Goal: Information Seeking & Learning: Learn about a topic

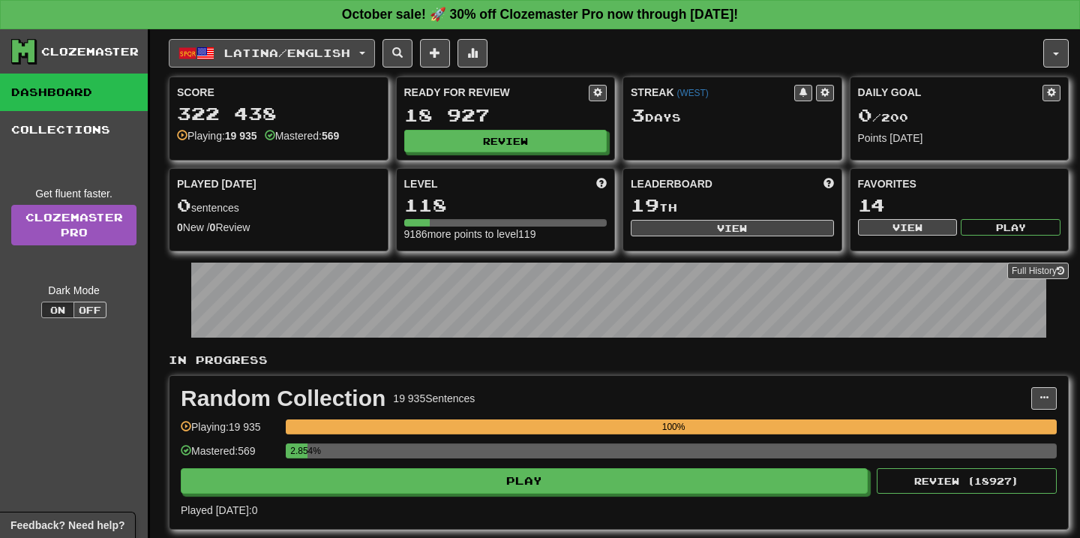
click at [371, 54] on button "Latina / English" at bounding box center [272, 53] width 206 height 29
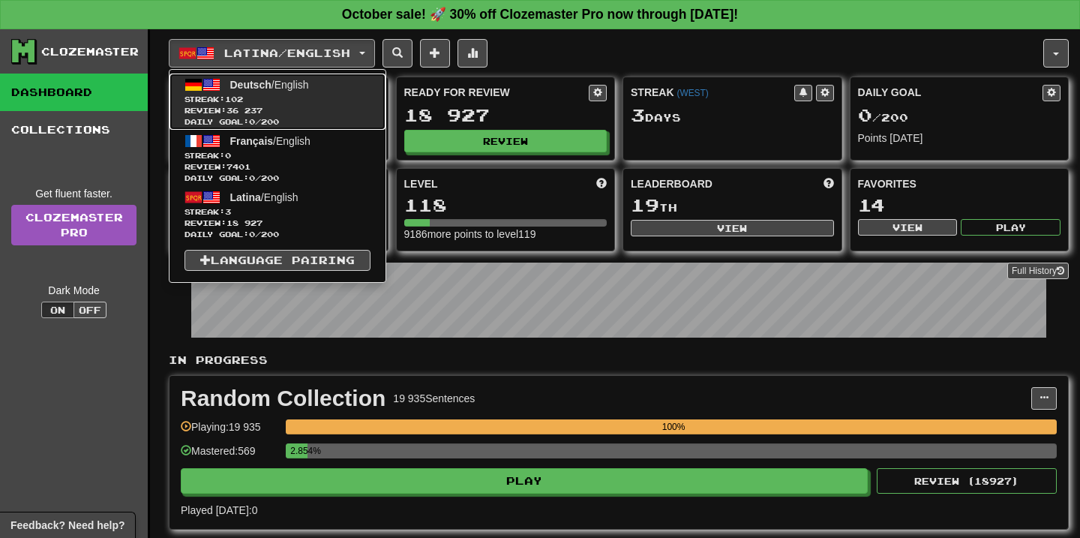
click at [330, 97] on span "Streak: 102" at bounding box center [278, 99] width 186 height 11
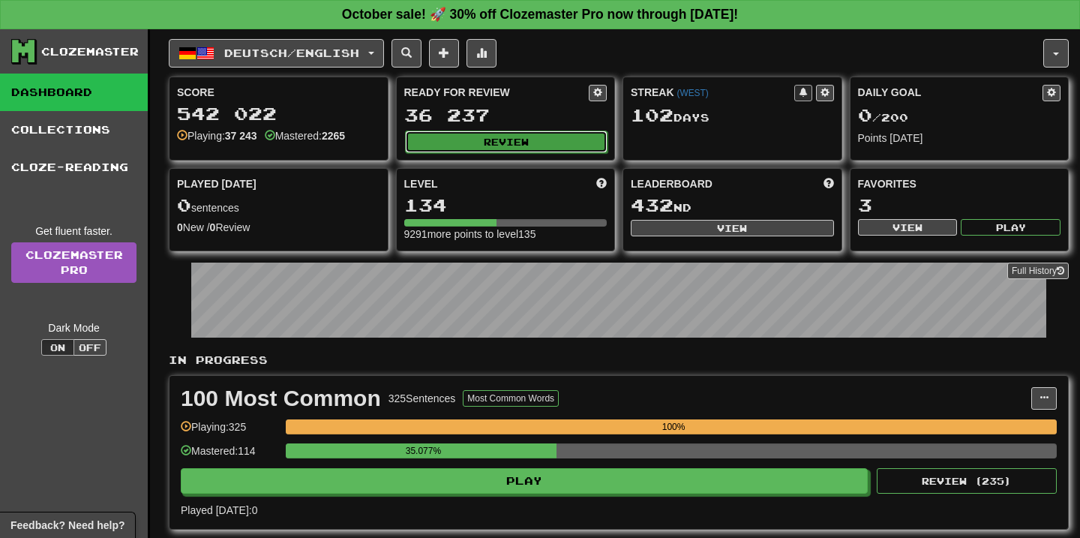
click at [494, 132] on button "Review" at bounding box center [506, 142] width 203 height 23
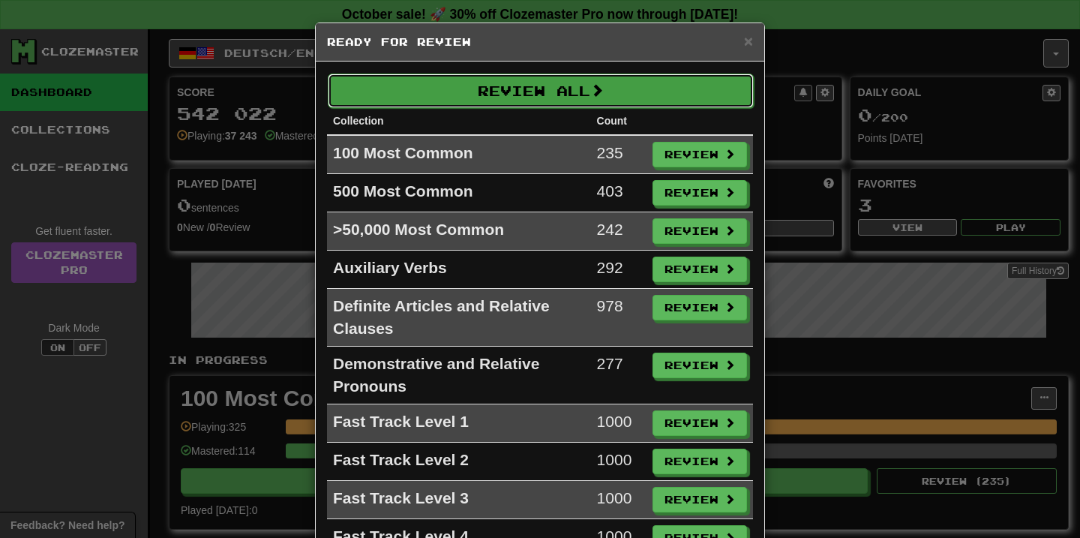
click at [496, 93] on button "Review All" at bounding box center [541, 91] width 426 height 35
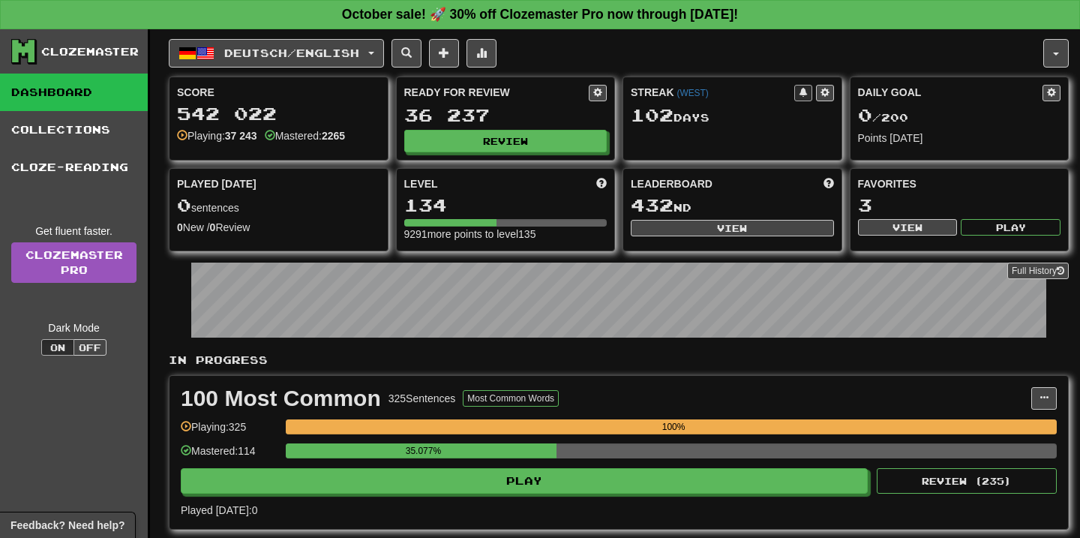
select select "**"
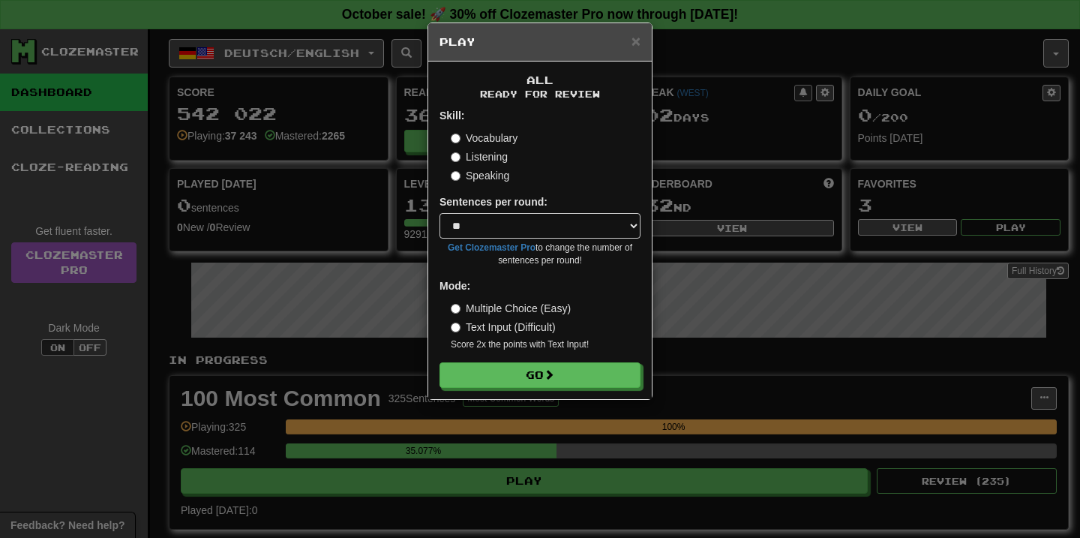
click at [540, 353] on form "Skill: Vocabulary Listening Speaking Sentences per round: * ** ** ** ** ** *** …" at bounding box center [540, 248] width 201 height 280
click at [523, 378] on button "Go" at bounding box center [540, 376] width 201 height 26
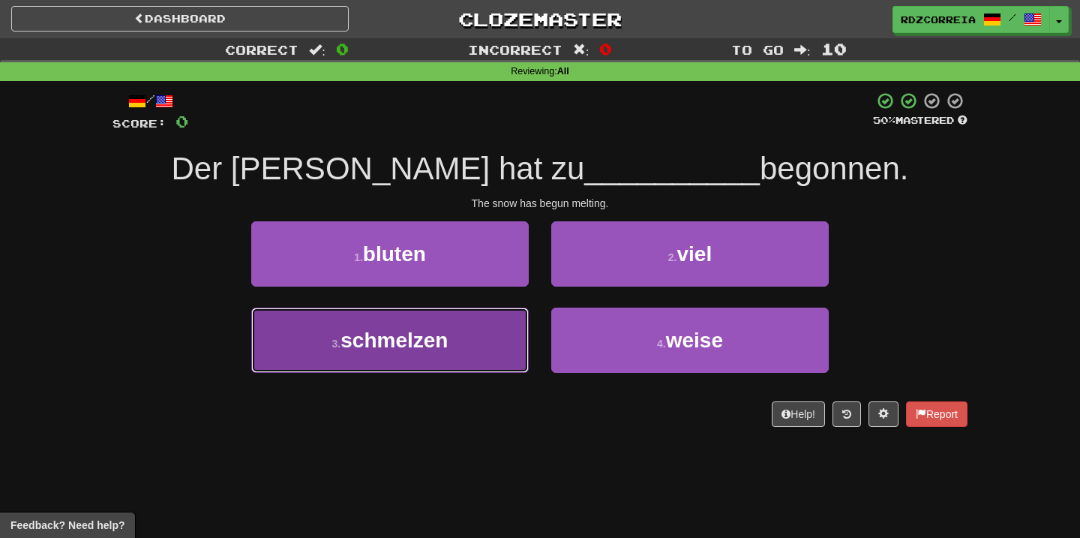
click at [429, 326] on button "3 . schmelzen" at bounding box center [390, 340] width 278 height 65
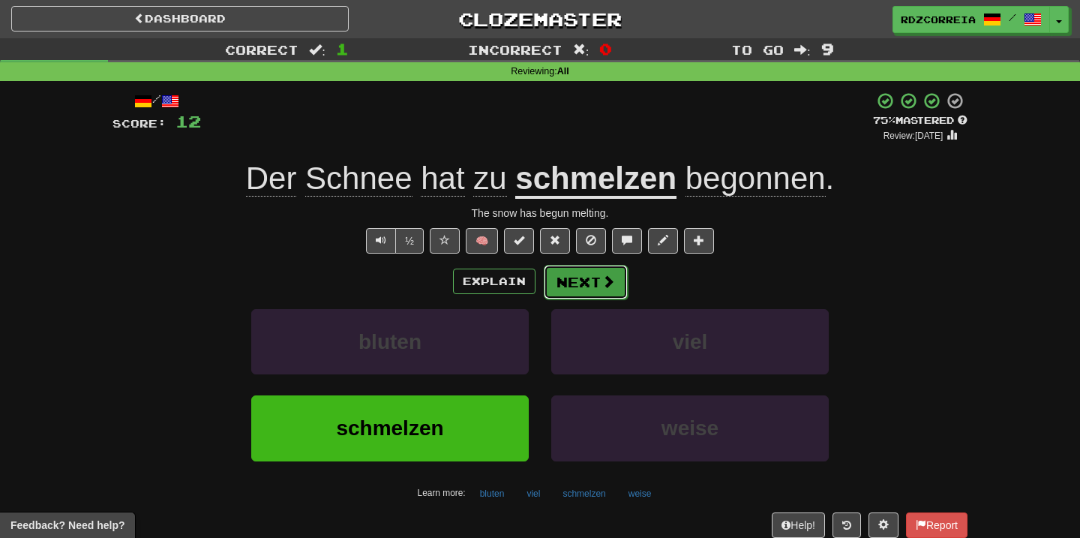
click at [584, 284] on button "Next" at bounding box center [586, 282] width 84 height 35
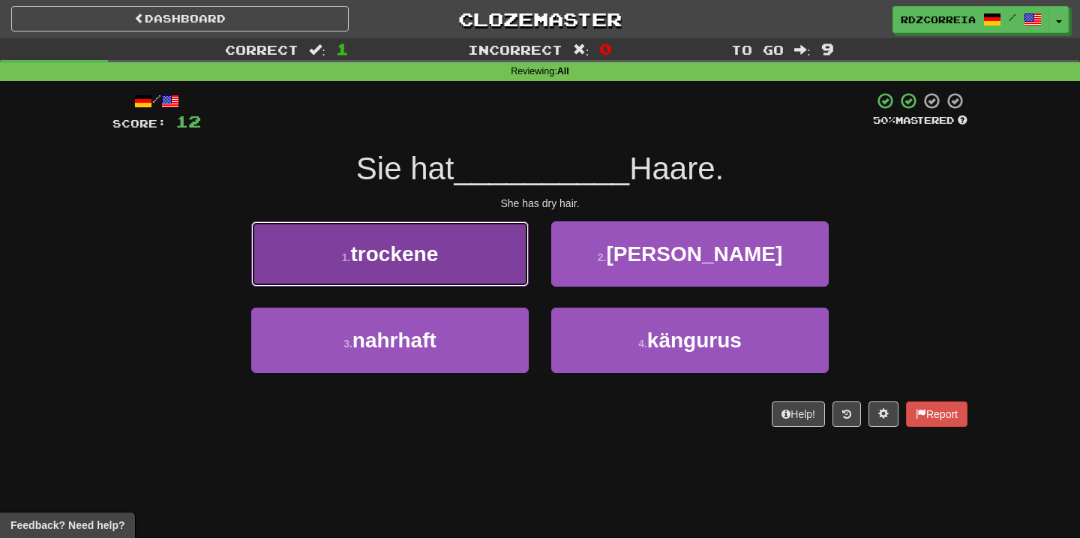
click at [485, 260] on button "1 . trockene" at bounding box center [390, 253] width 278 height 65
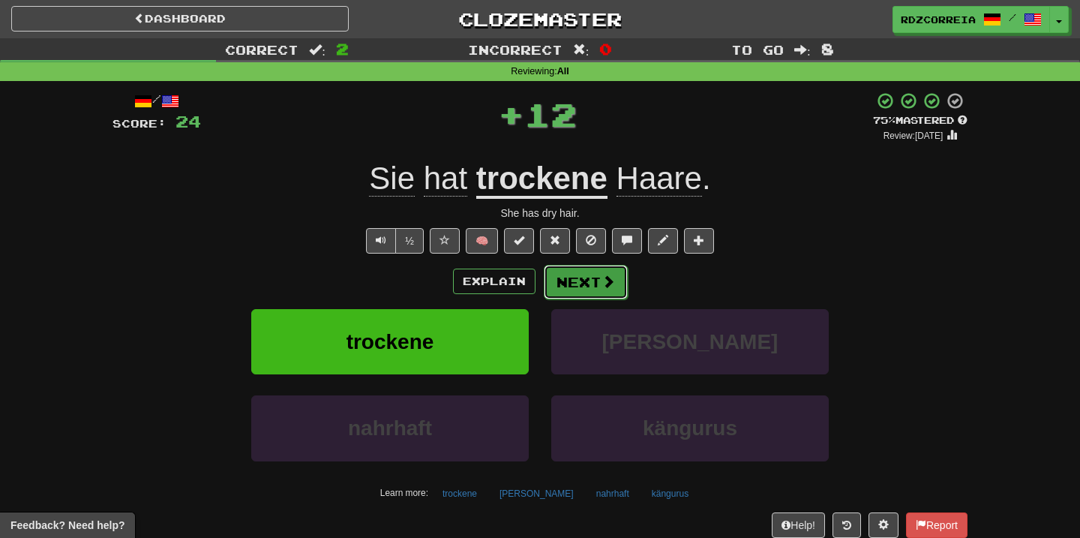
click at [569, 293] on button "Next" at bounding box center [586, 282] width 84 height 35
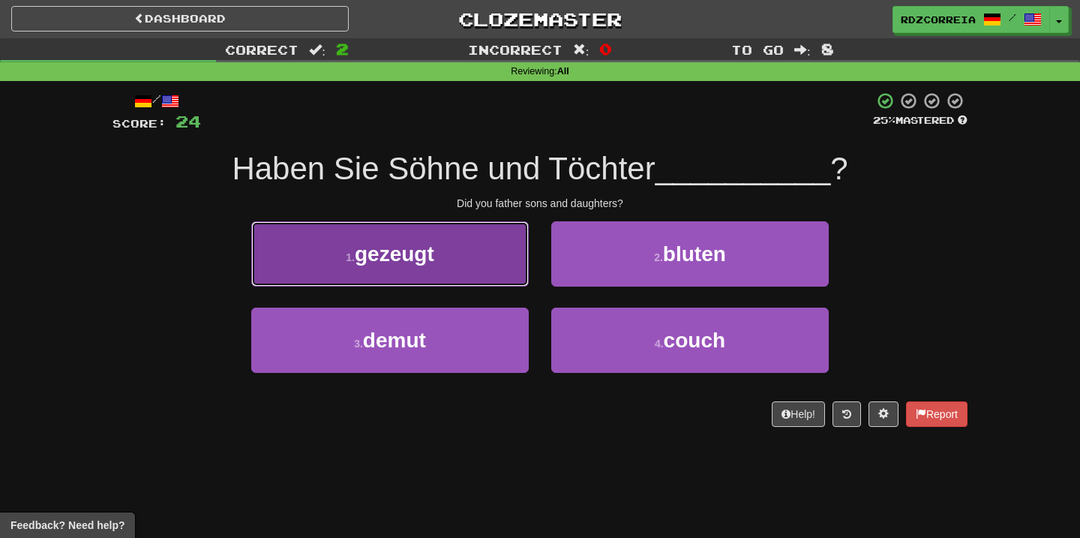
click at [456, 275] on button "1 . gezeugt" at bounding box center [390, 253] width 278 height 65
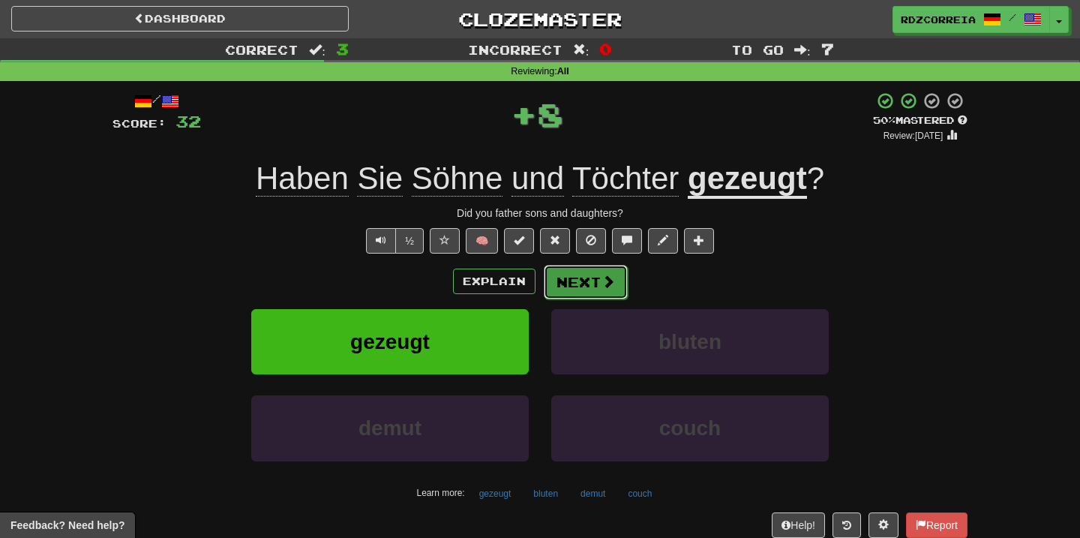
click at [596, 290] on button "Next" at bounding box center [586, 282] width 84 height 35
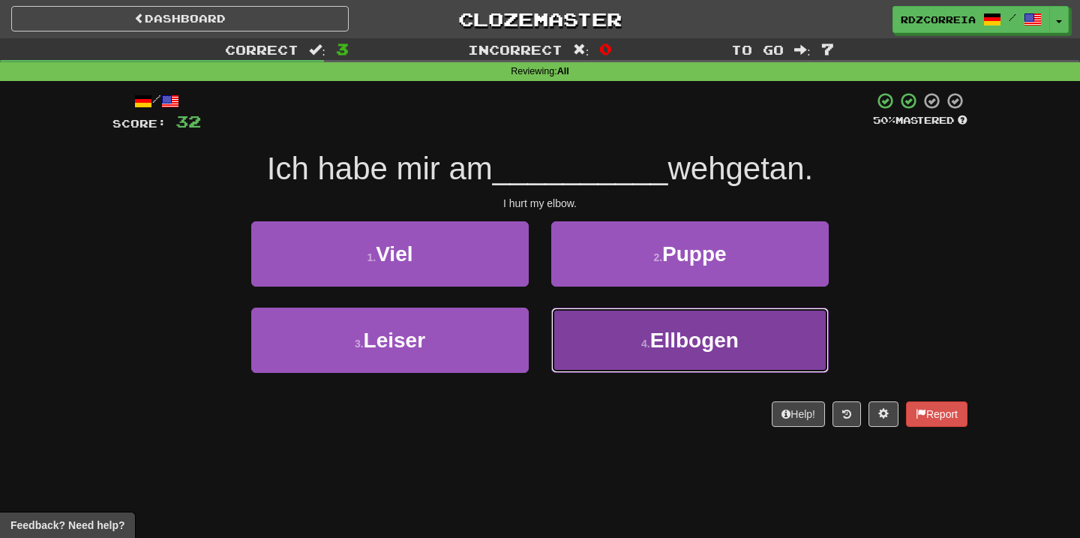
click at [611, 335] on button "4 . Ellbogen" at bounding box center [690, 340] width 278 height 65
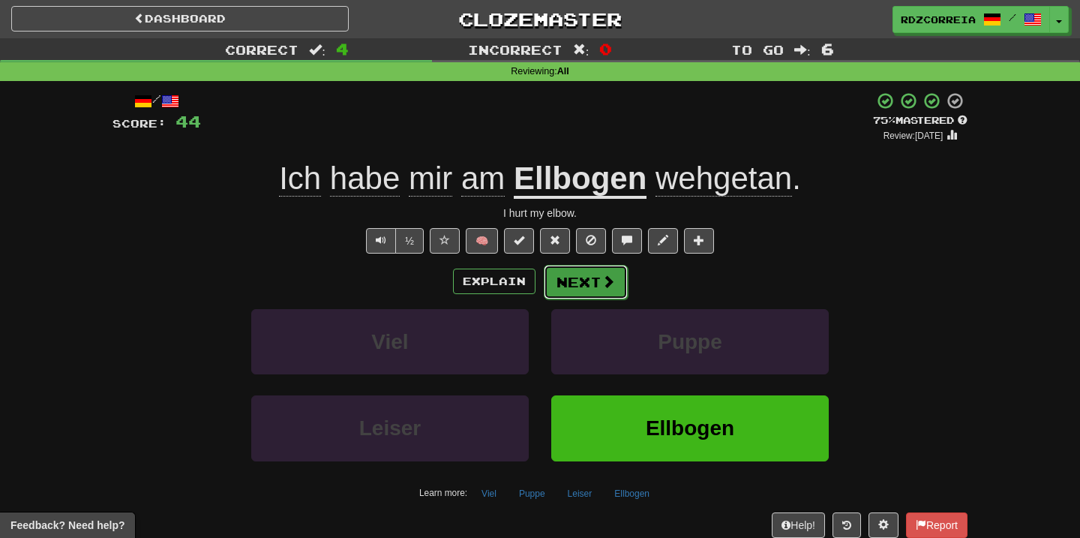
click at [583, 280] on button "Next" at bounding box center [586, 282] width 84 height 35
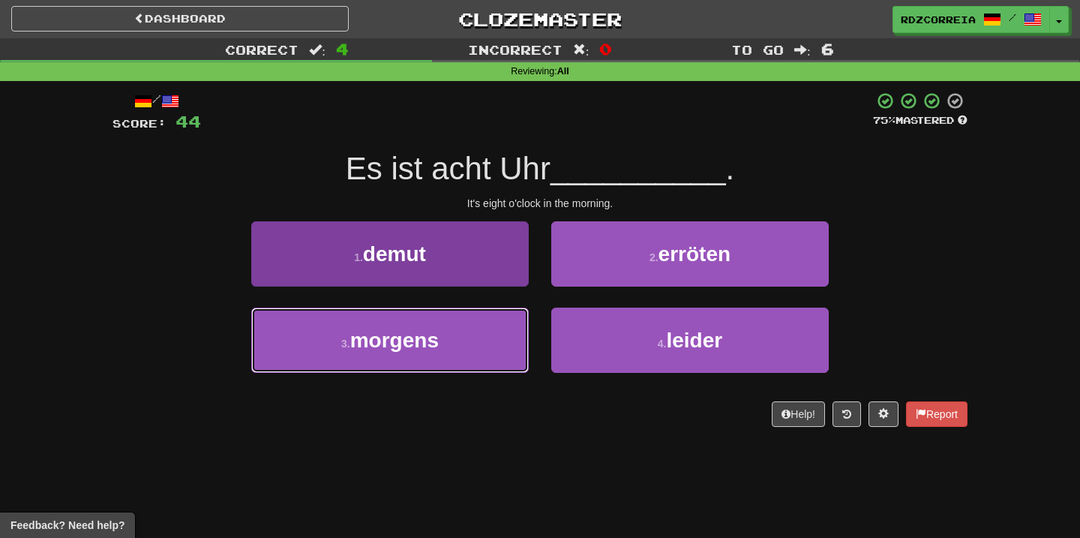
click at [484, 332] on button "3 . morgens" at bounding box center [390, 340] width 278 height 65
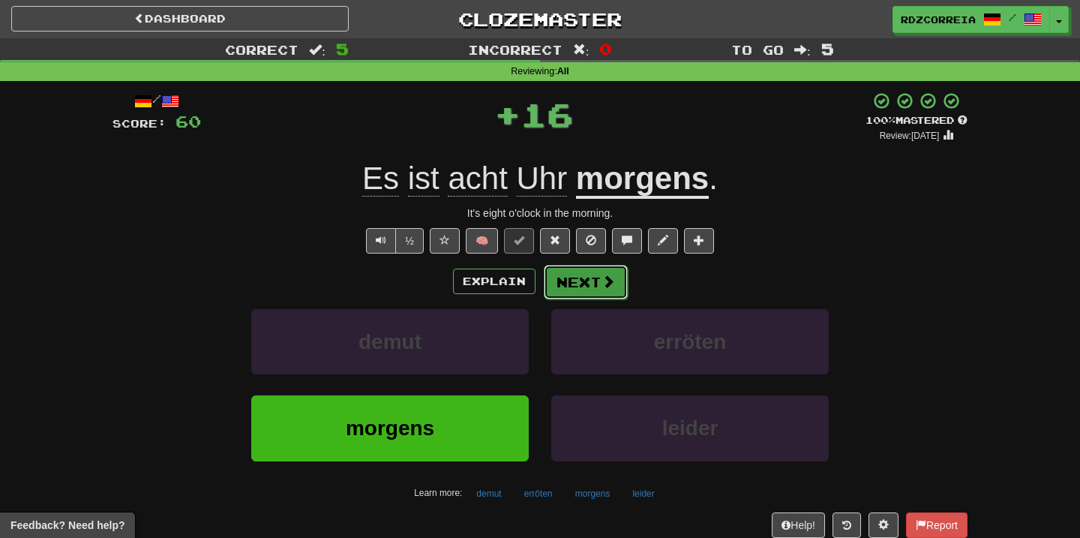
click at [596, 290] on button "Next" at bounding box center [586, 282] width 84 height 35
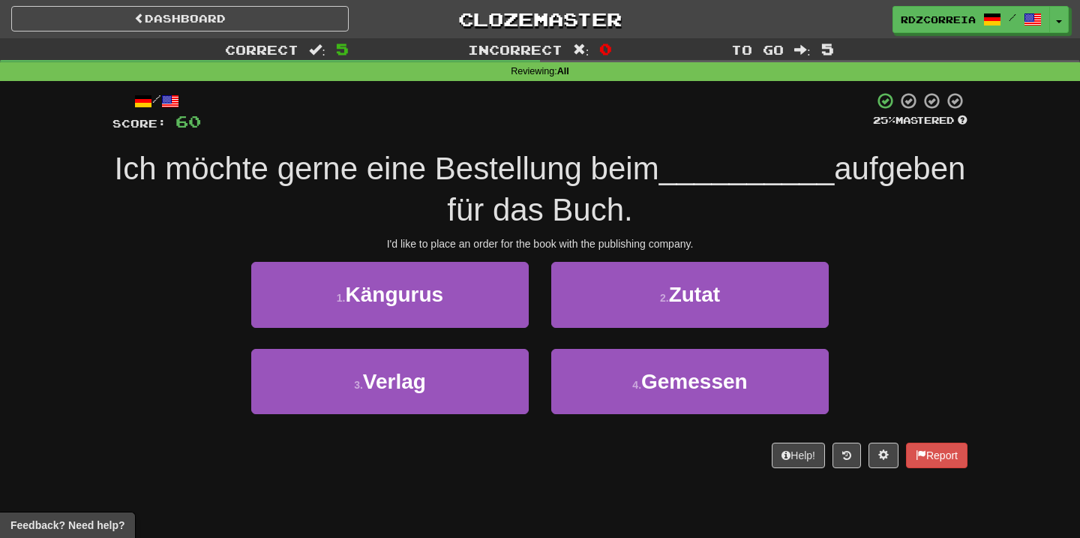
click at [614, 242] on div "I'd like to place an order for the book with the publishing company." at bounding box center [540, 243] width 855 height 15
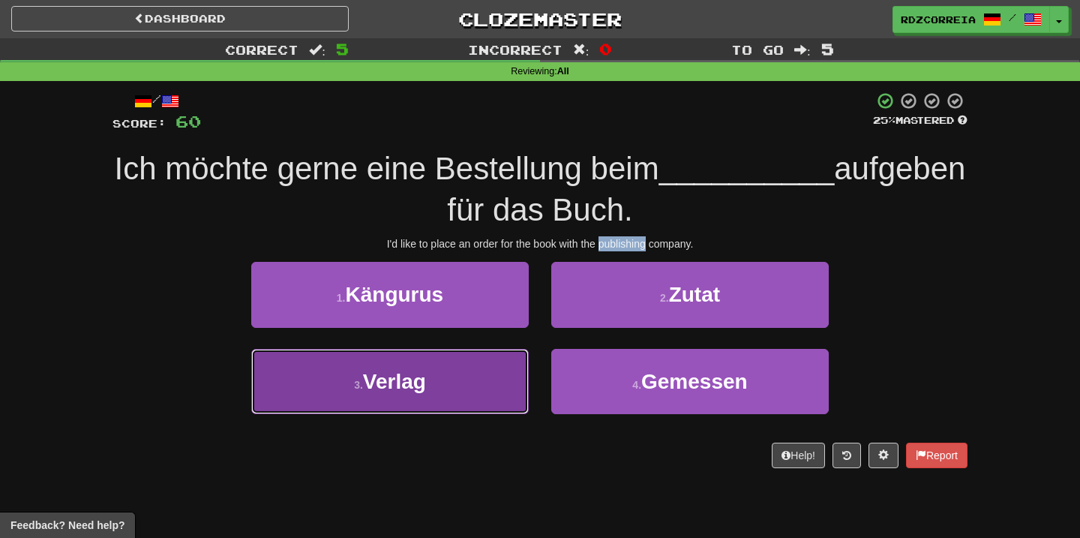
click at [509, 370] on button "3 . Verlag" at bounding box center [390, 381] width 278 height 65
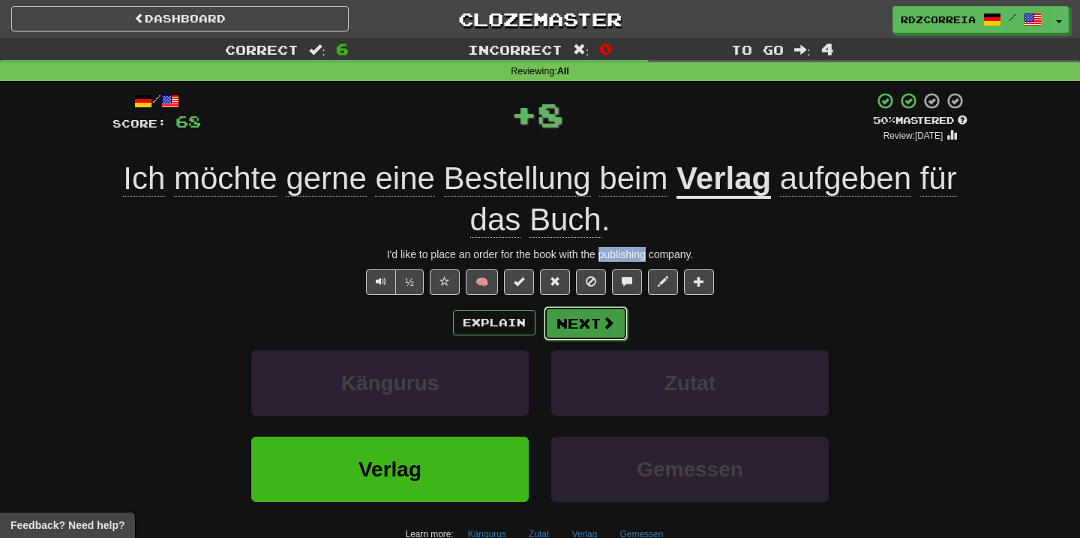
click at [606, 320] on span at bounding box center [609, 323] width 14 height 14
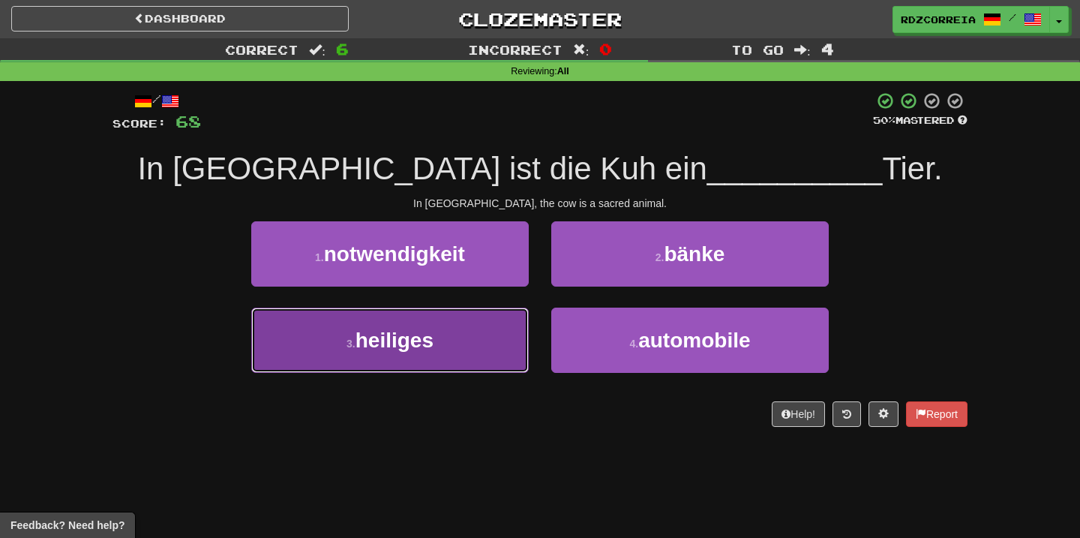
click at [487, 324] on button "3 . heiliges" at bounding box center [390, 340] width 278 height 65
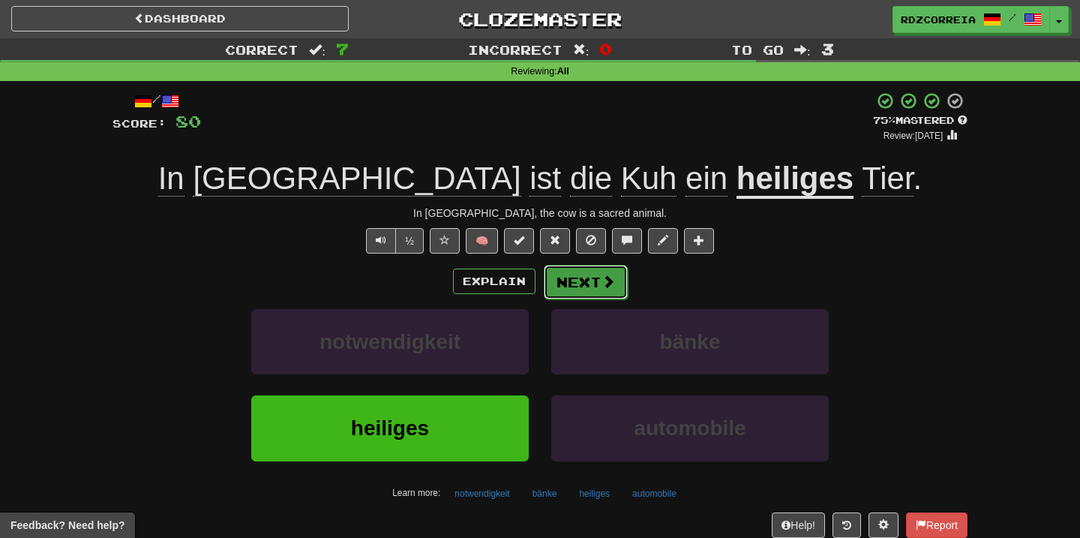
click at [580, 275] on button "Next" at bounding box center [586, 282] width 84 height 35
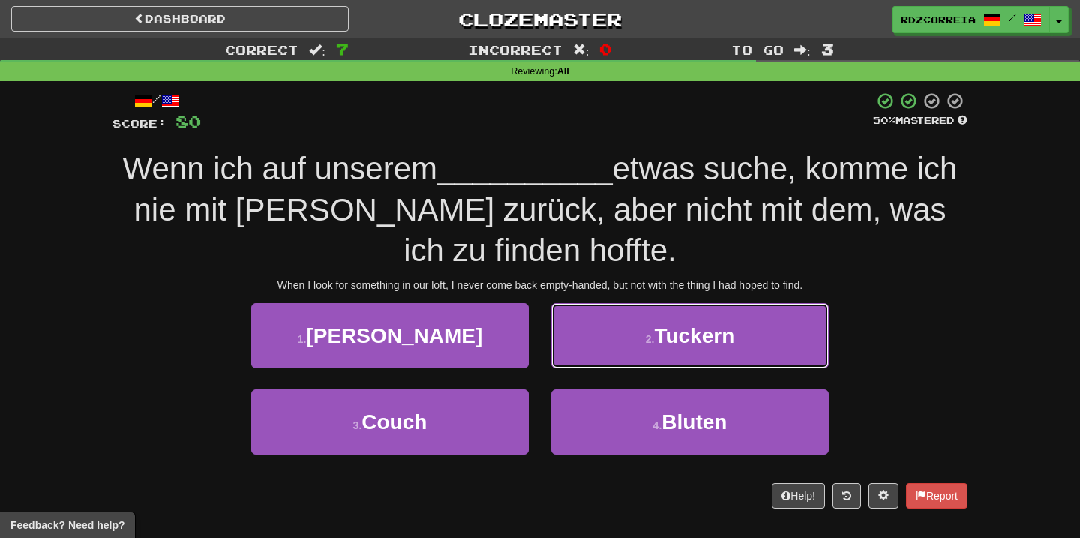
click at [639, 343] on button "2 . Tuckern" at bounding box center [690, 335] width 278 height 65
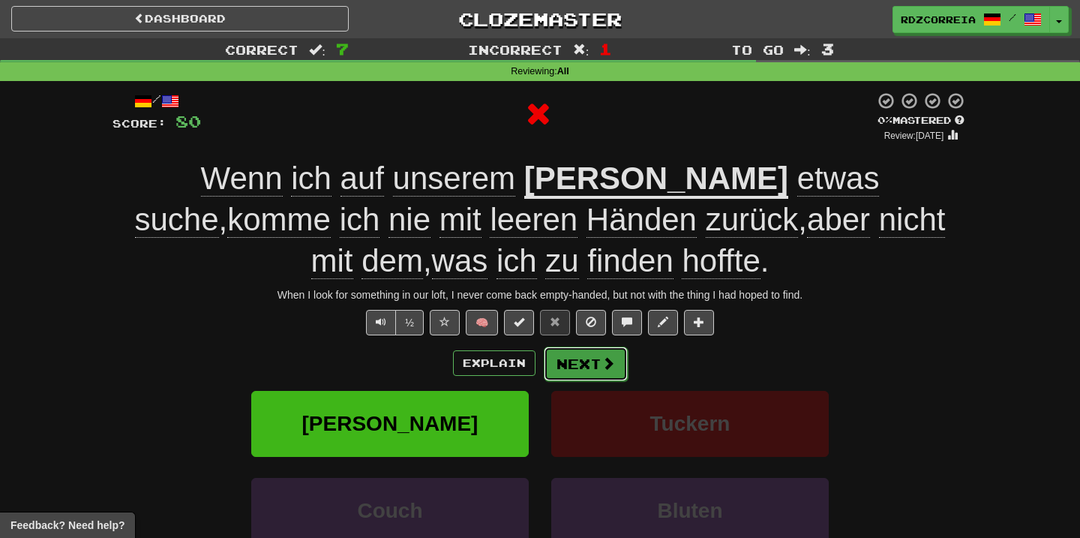
click at [581, 357] on button "Next" at bounding box center [586, 364] width 84 height 35
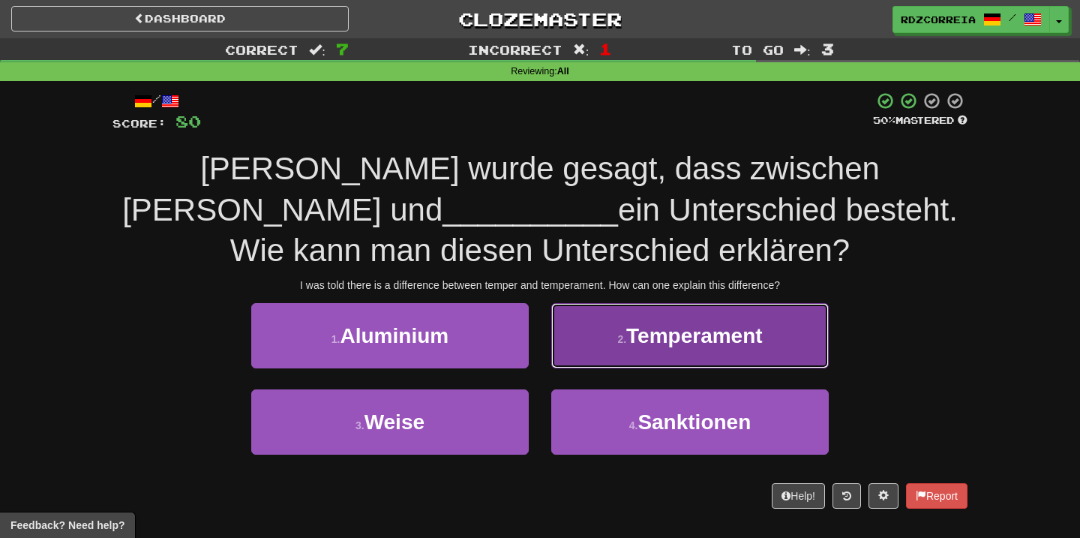
click at [584, 355] on button "2 . Temperament" at bounding box center [690, 335] width 278 height 65
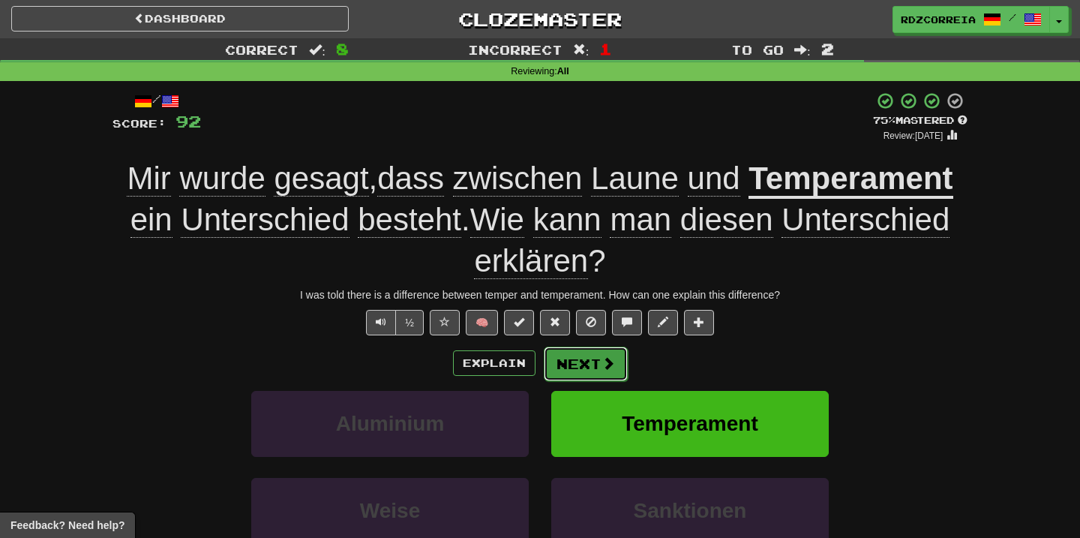
click at [608, 359] on span at bounding box center [609, 363] width 14 height 14
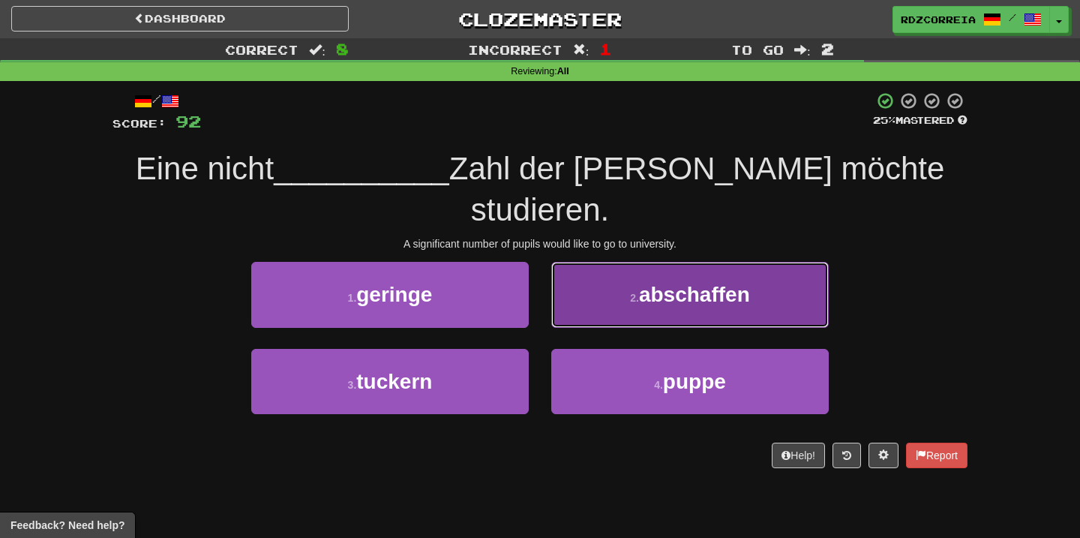
click at [688, 283] on span "abschaffen" at bounding box center [694, 294] width 111 height 23
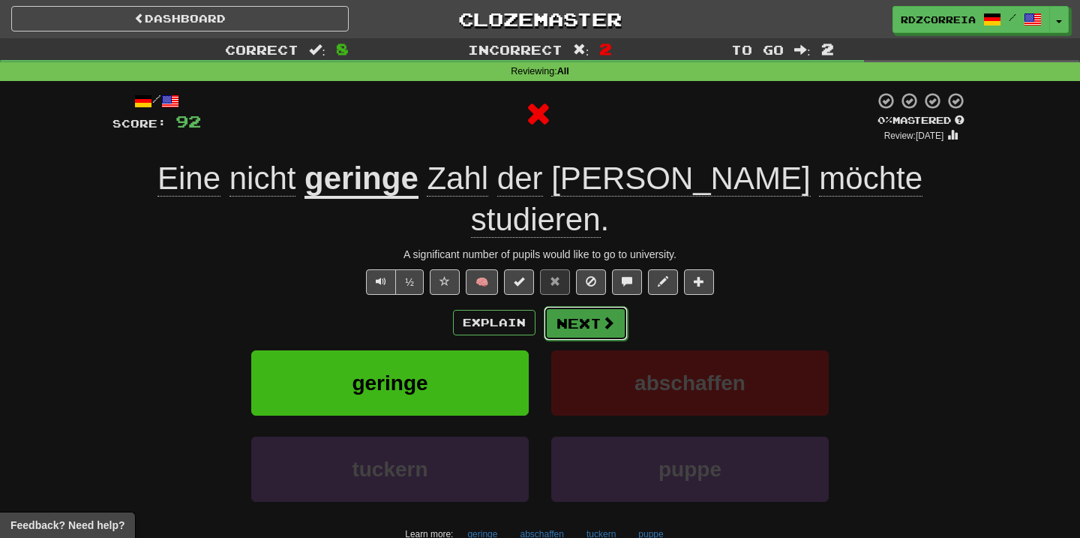
click at [599, 306] on button "Next" at bounding box center [586, 323] width 84 height 35
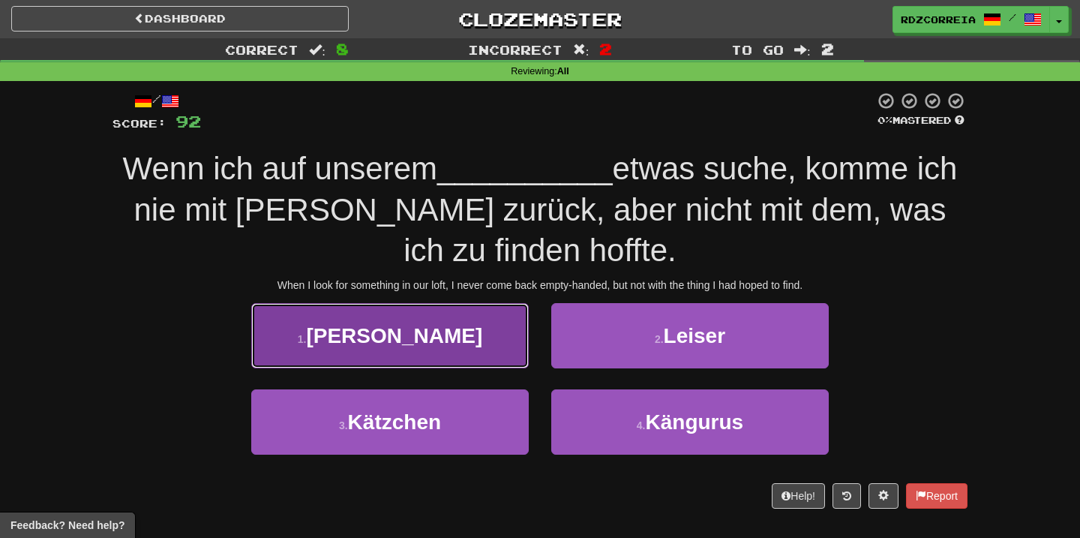
click at [487, 343] on button "1 . Speicher" at bounding box center [390, 335] width 278 height 65
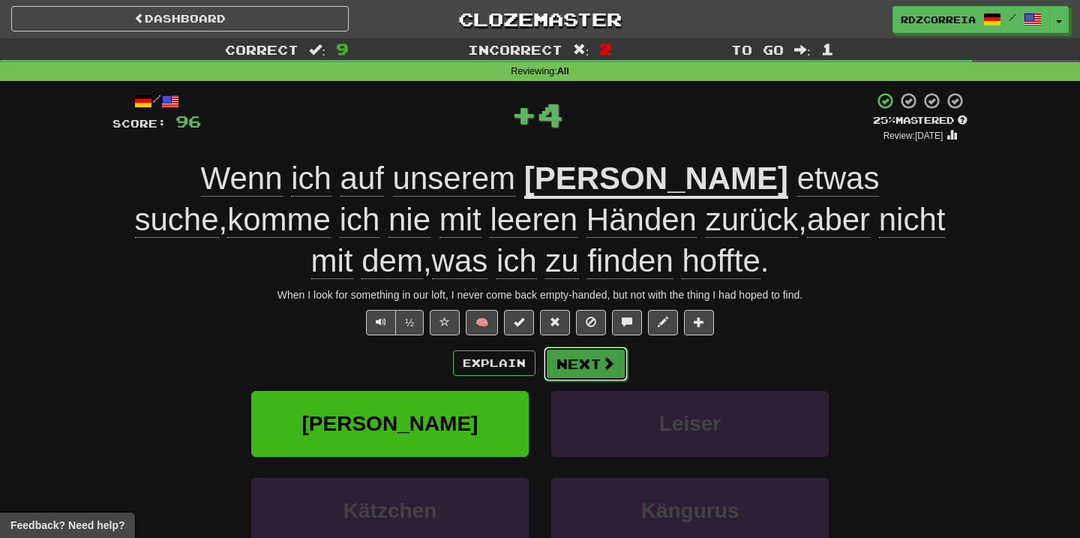
click at [581, 351] on button "Next" at bounding box center [586, 364] width 84 height 35
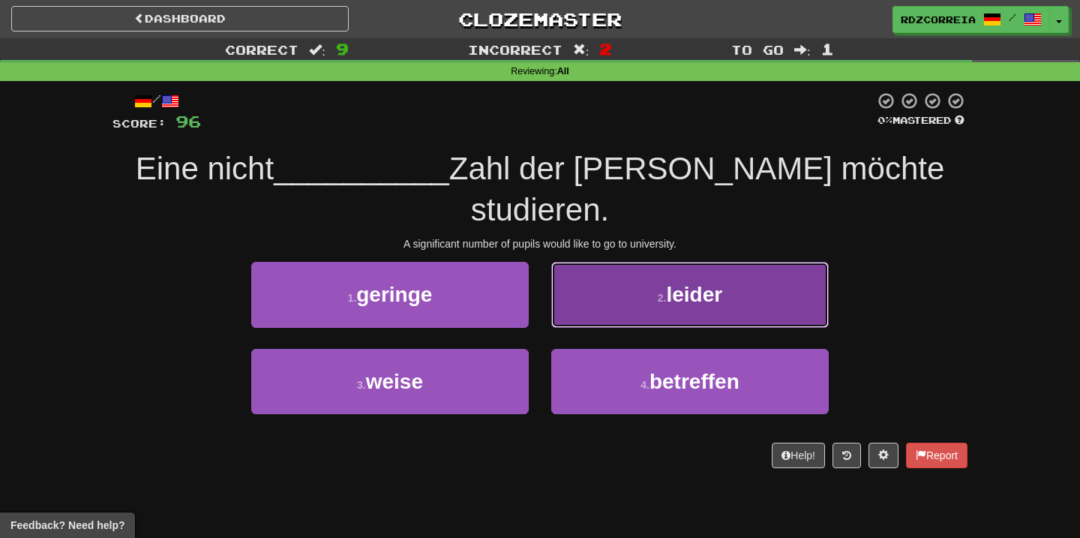
click at [644, 269] on button "2 . leider" at bounding box center [690, 294] width 278 height 65
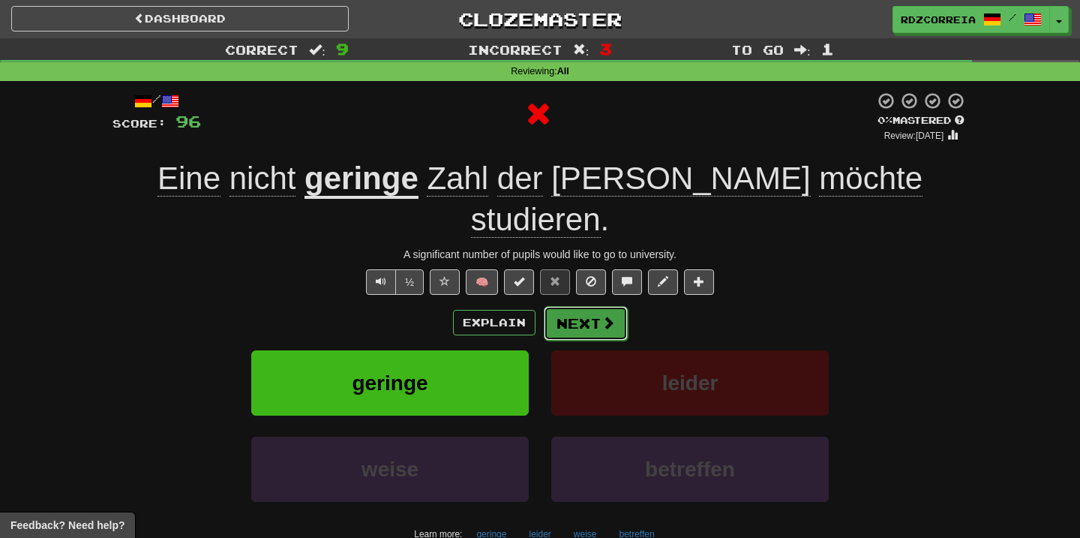
click at [612, 306] on button "Next" at bounding box center [586, 323] width 84 height 35
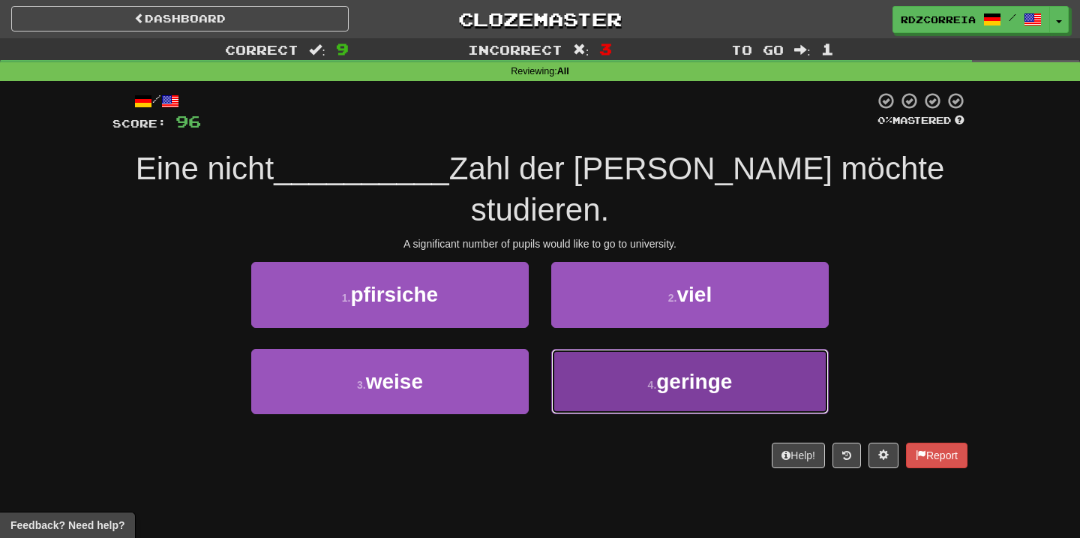
click at [644, 349] on button "4 . geringe" at bounding box center [690, 381] width 278 height 65
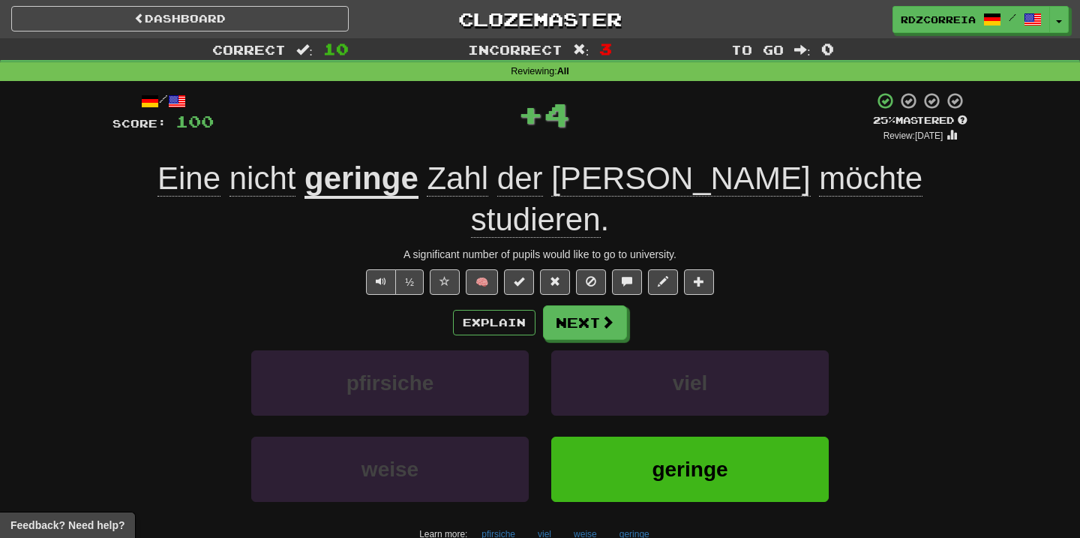
click at [575, 258] on div "/ Score: 100 + 4 25 % Mastered Review: 2025-10-16 Eine nicht geringe Zahl der S…" at bounding box center [540, 347] width 855 height 511
click at [577, 306] on button "Next" at bounding box center [586, 323] width 84 height 35
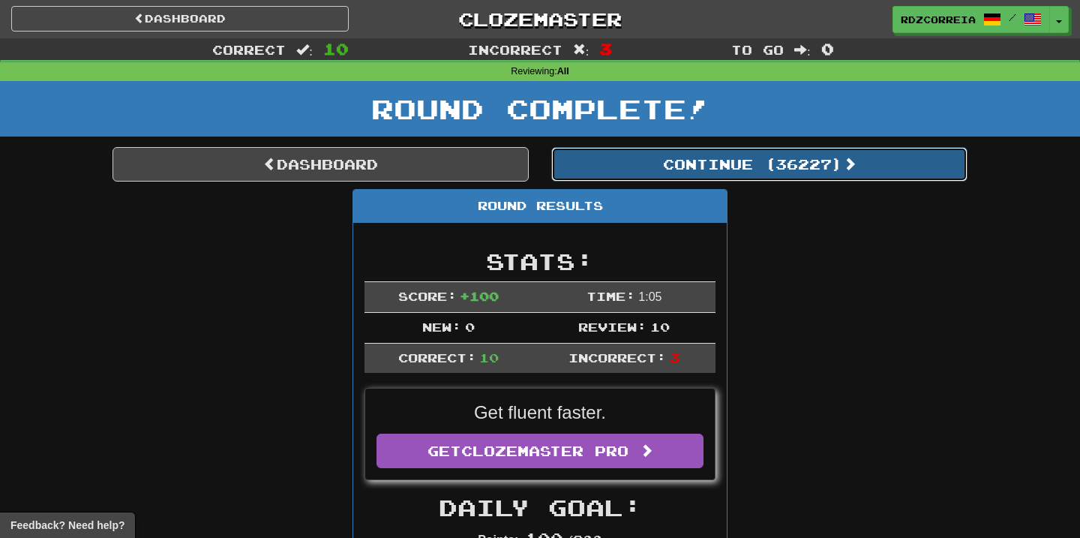
click at [661, 152] on button "Continue ( 36227 )" at bounding box center [759, 164] width 416 height 35
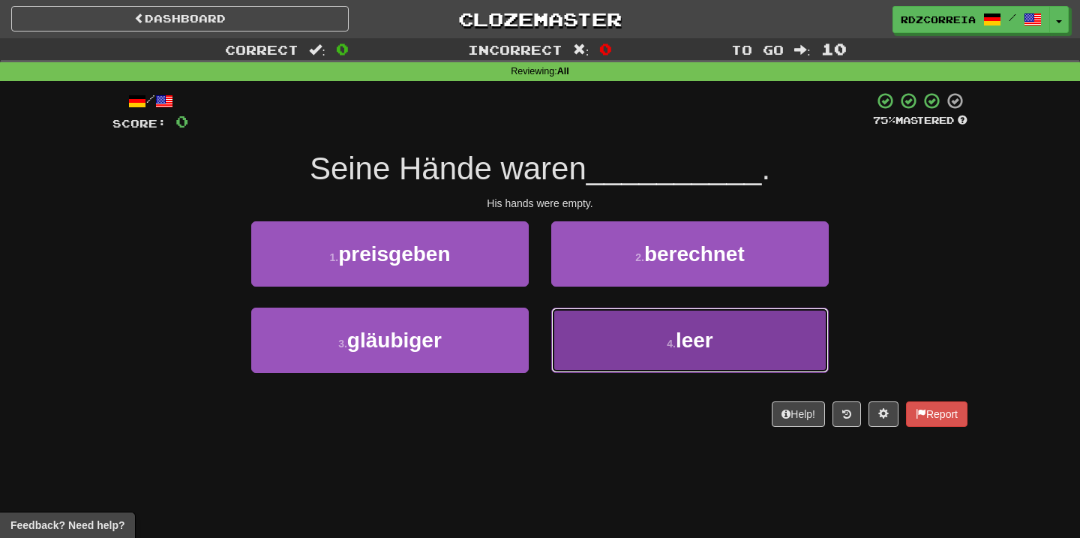
click at [641, 312] on button "4 . leer" at bounding box center [690, 340] width 278 height 65
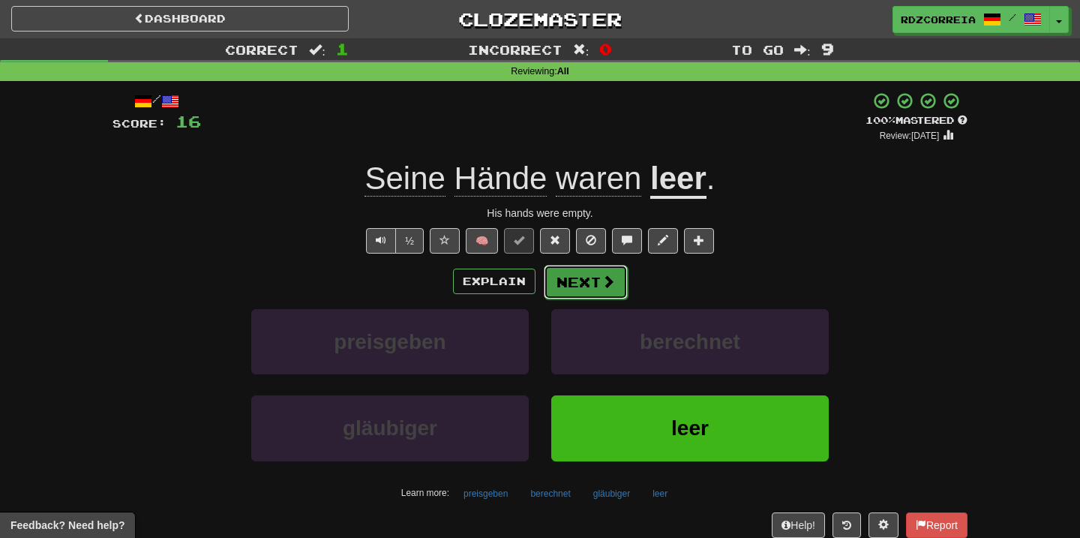
click at [612, 290] on button "Next" at bounding box center [586, 282] width 84 height 35
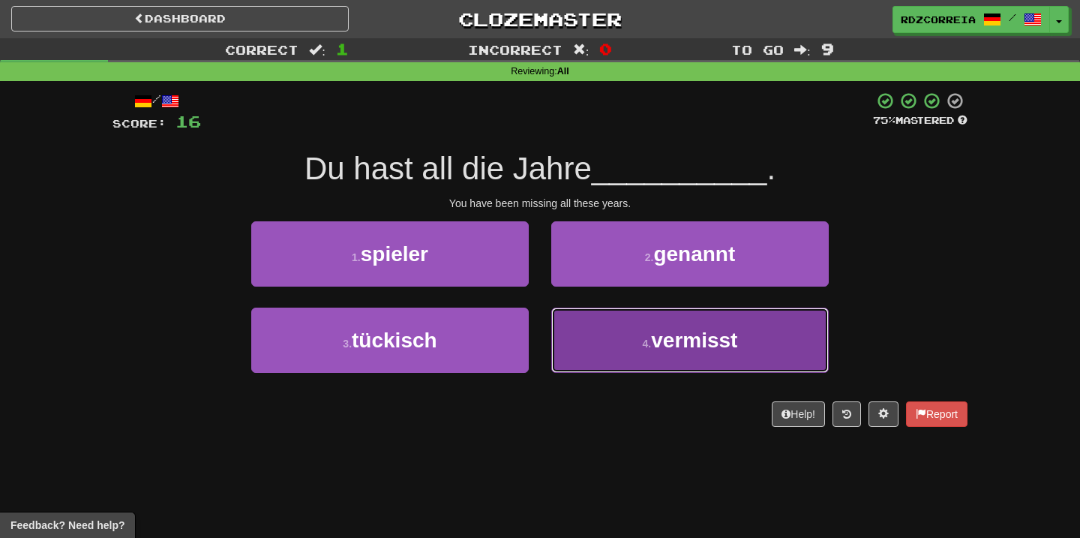
click at [651, 333] on button "4 . vermisst" at bounding box center [690, 340] width 278 height 65
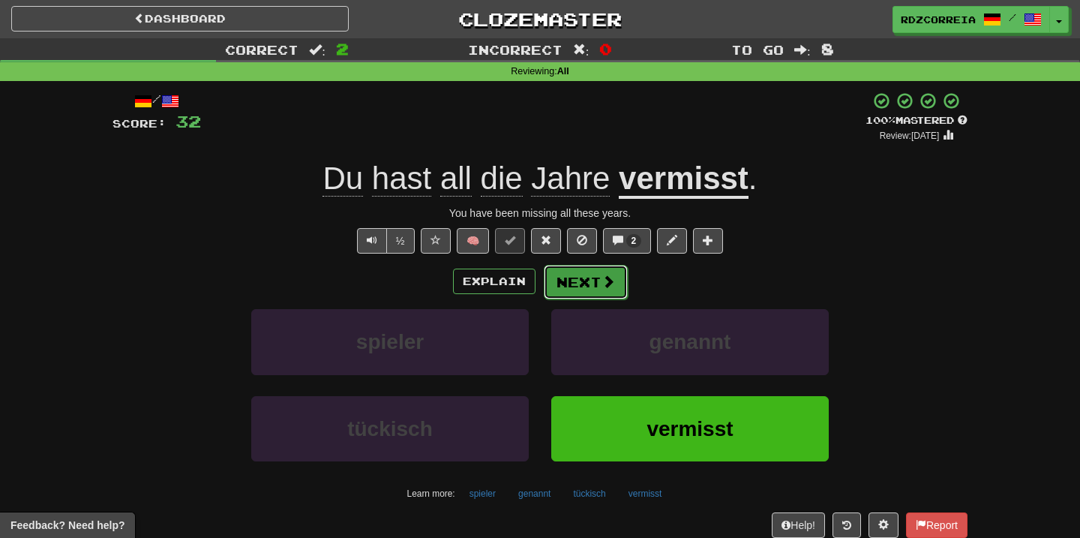
click at [603, 275] on span at bounding box center [609, 282] width 14 height 14
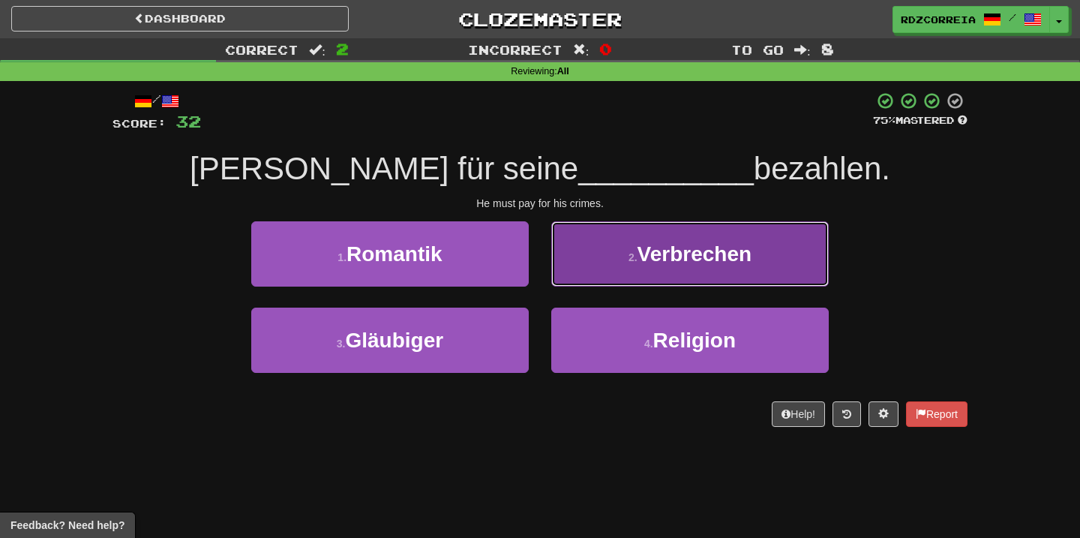
click at [635, 250] on button "2 . Verbrechen" at bounding box center [690, 253] width 278 height 65
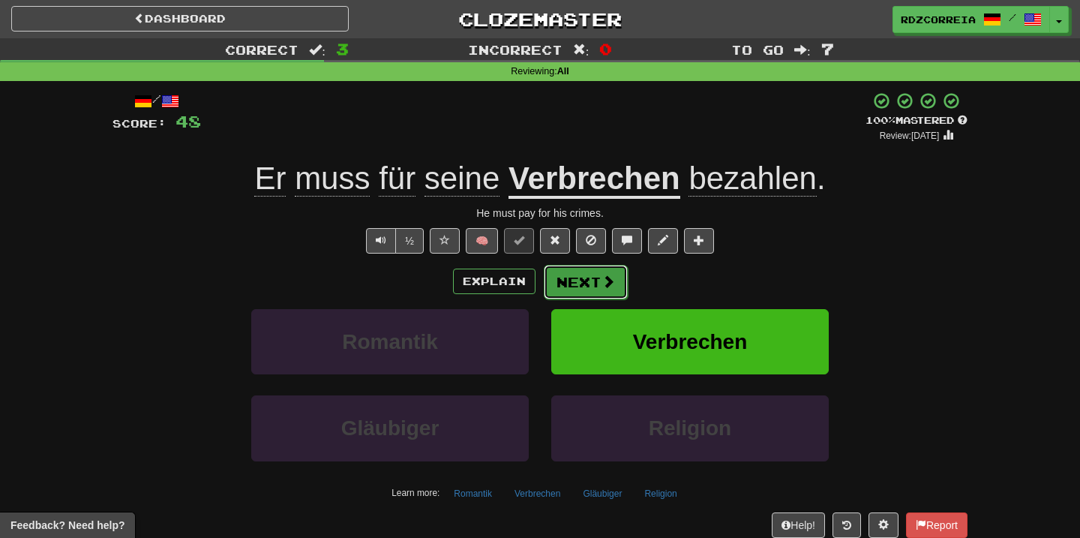
click at [584, 279] on button "Next" at bounding box center [586, 282] width 84 height 35
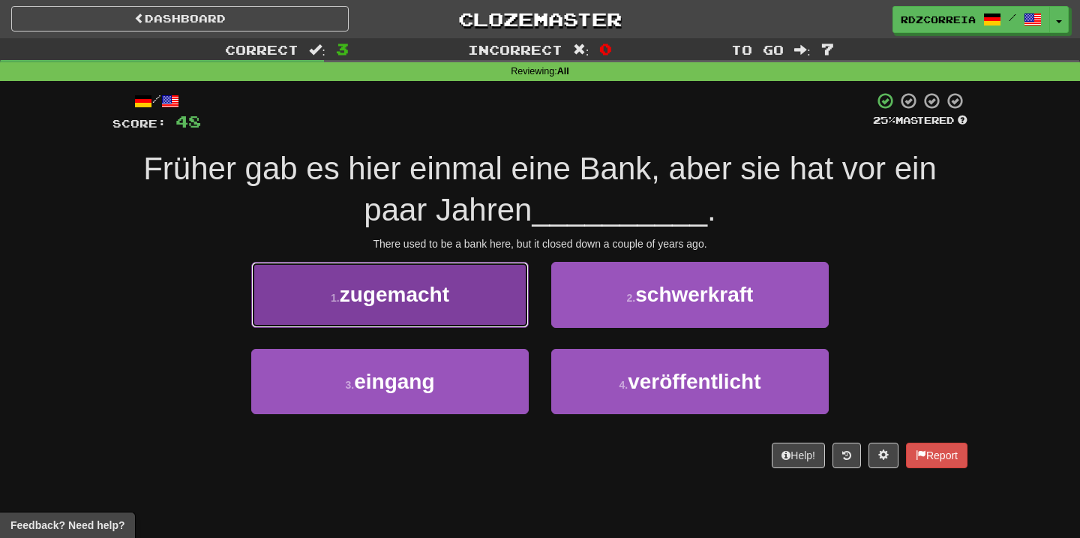
click at [471, 304] on button "1 . zugemacht" at bounding box center [390, 294] width 278 height 65
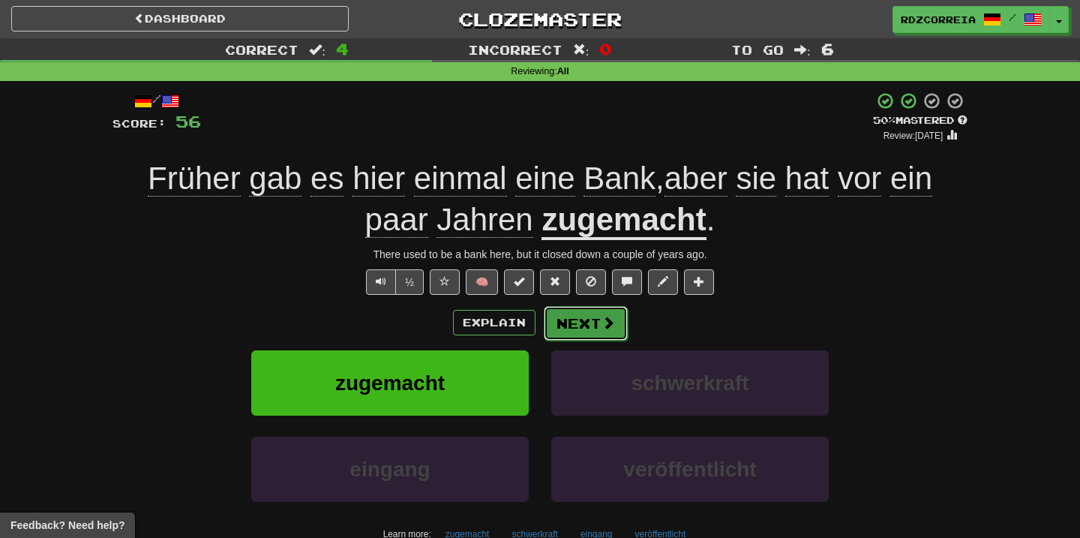
click at [606, 320] on span at bounding box center [609, 323] width 14 height 14
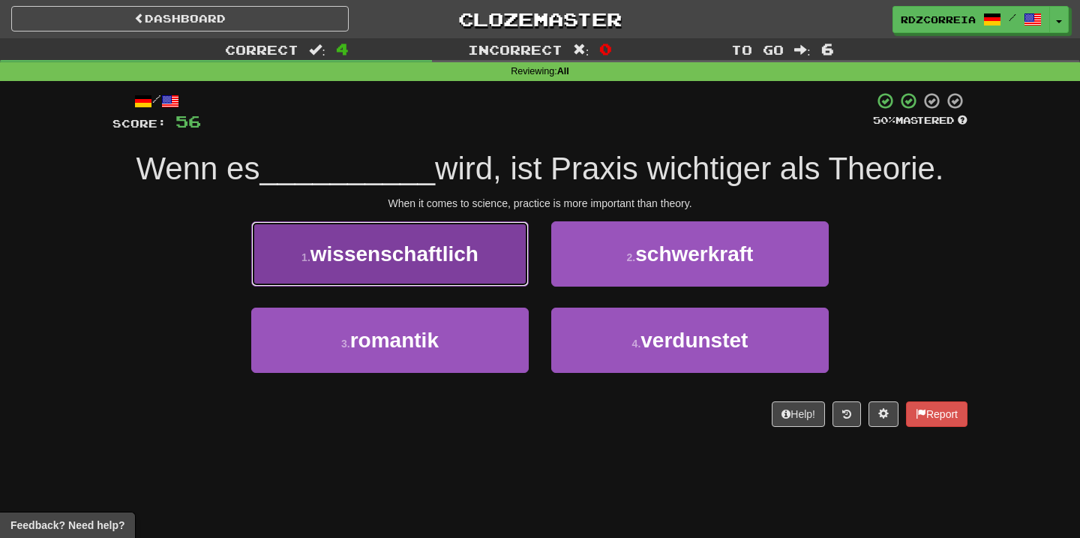
click at [427, 262] on span "wissenschaftlich" at bounding box center [395, 253] width 168 height 23
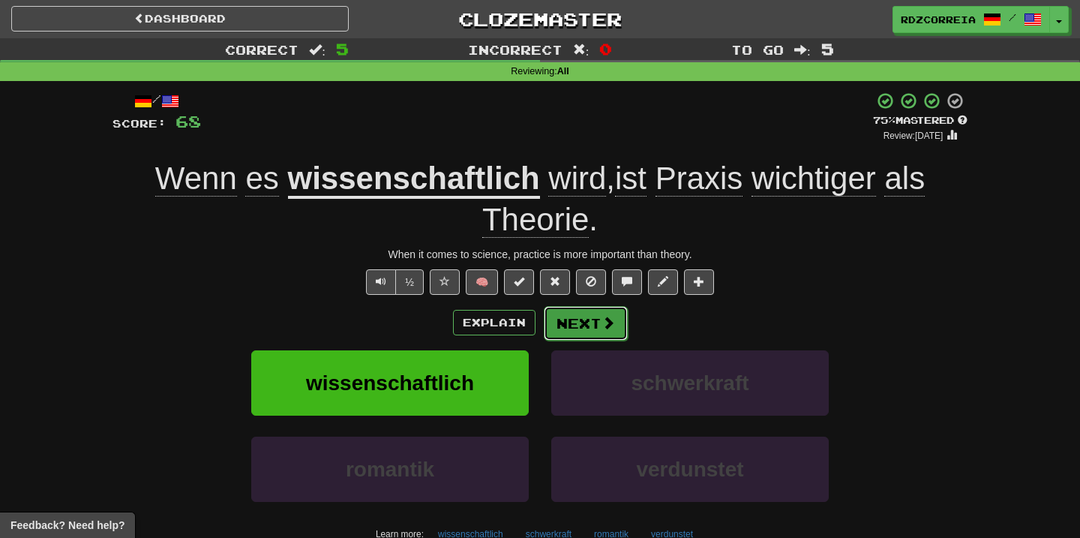
click at [566, 322] on button "Next" at bounding box center [586, 323] width 84 height 35
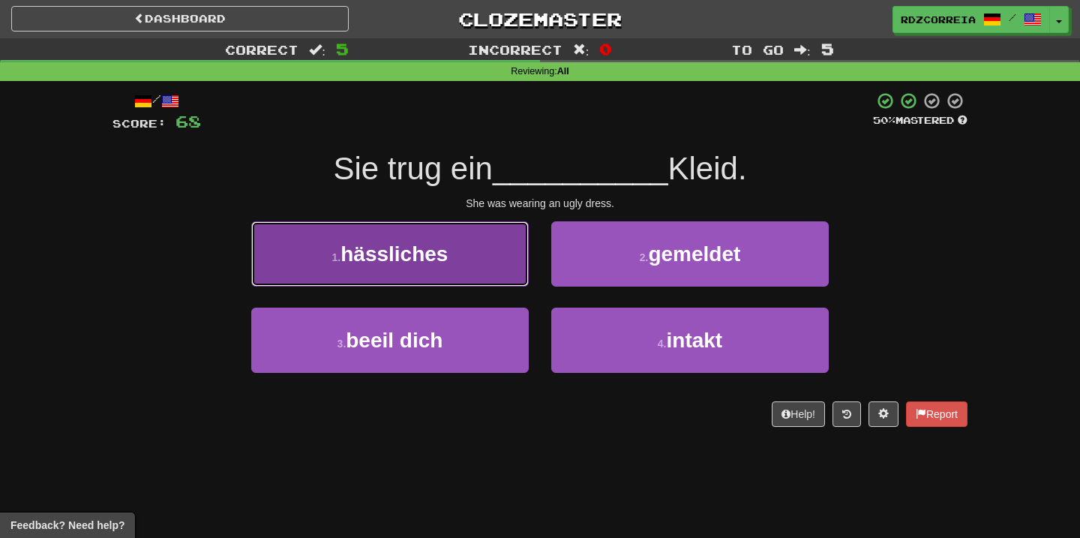
click at [461, 257] on button "1 . hässliches" at bounding box center [390, 253] width 278 height 65
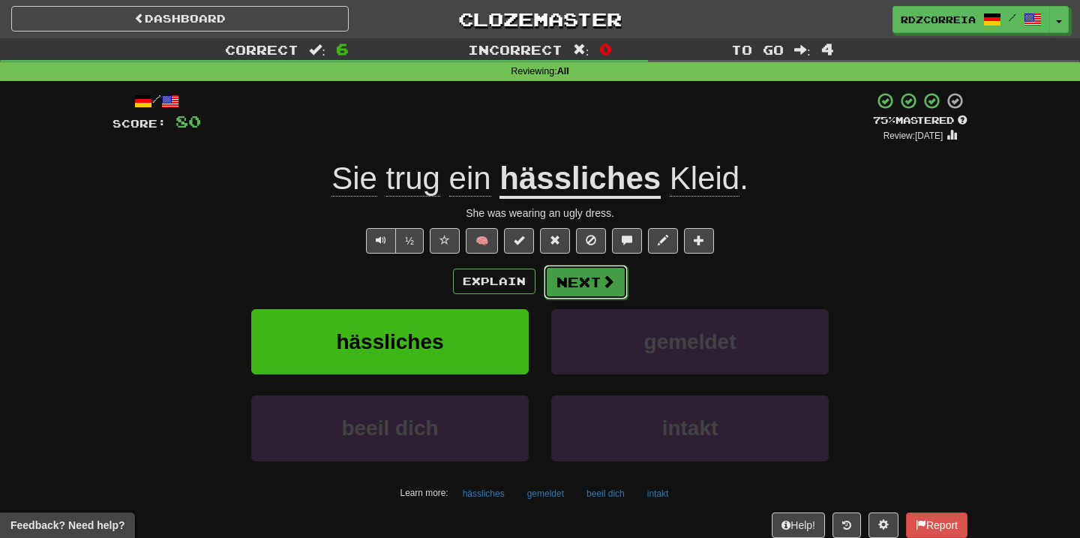
click at [611, 272] on button "Next" at bounding box center [586, 282] width 84 height 35
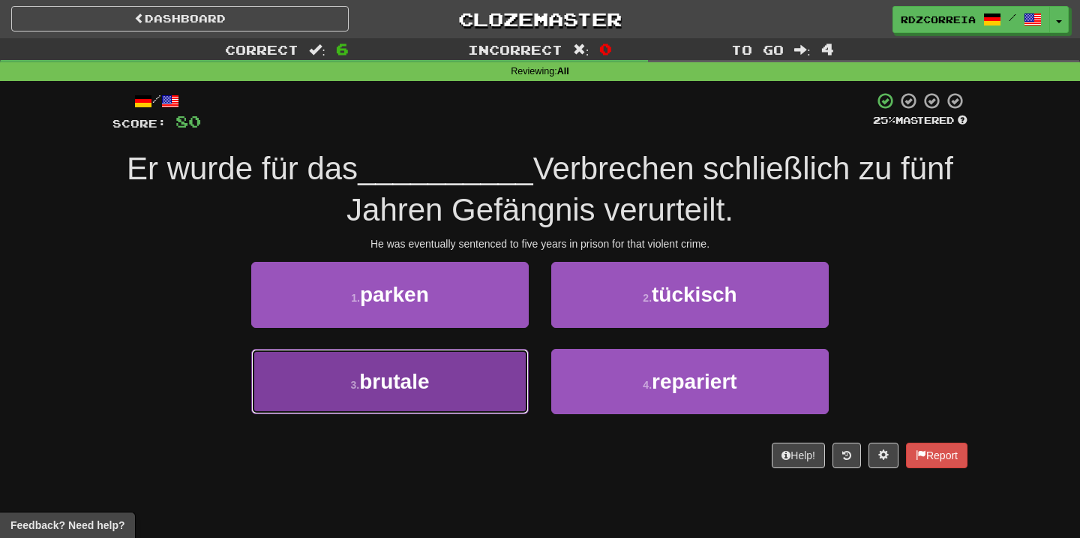
click at [422, 370] on span "brutale" at bounding box center [394, 381] width 70 height 23
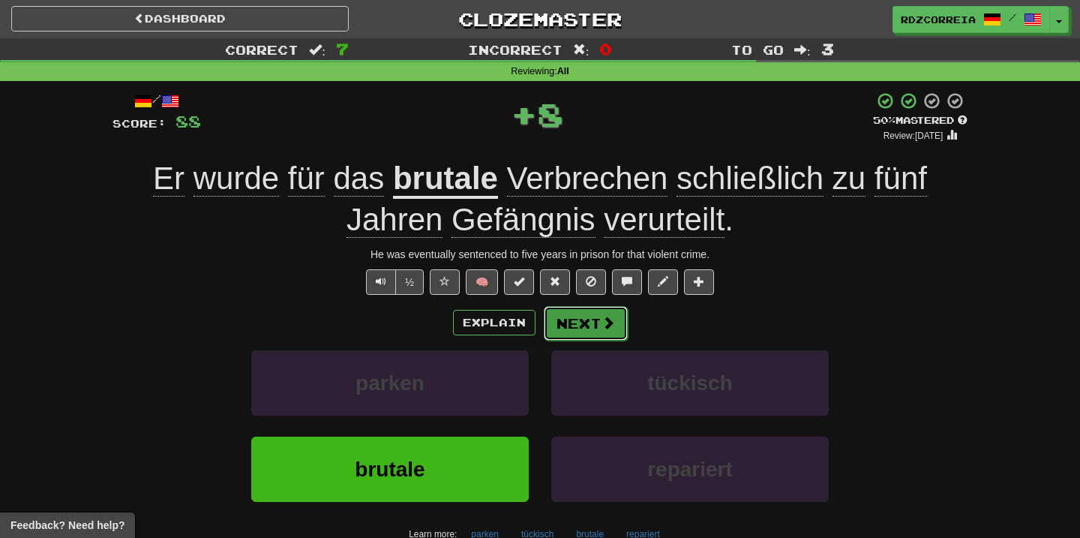
click at [585, 329] on button "Next" at bounding box center [586, 323] width 84 height 35
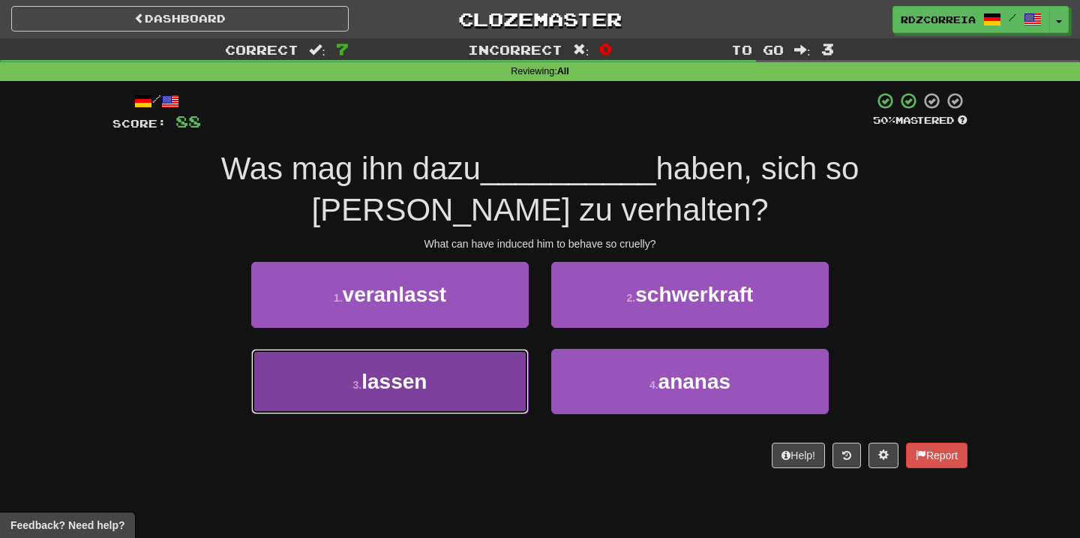
click at [407, 370] on span "lassen" at bounding box center [394, 381] width 65 height 23
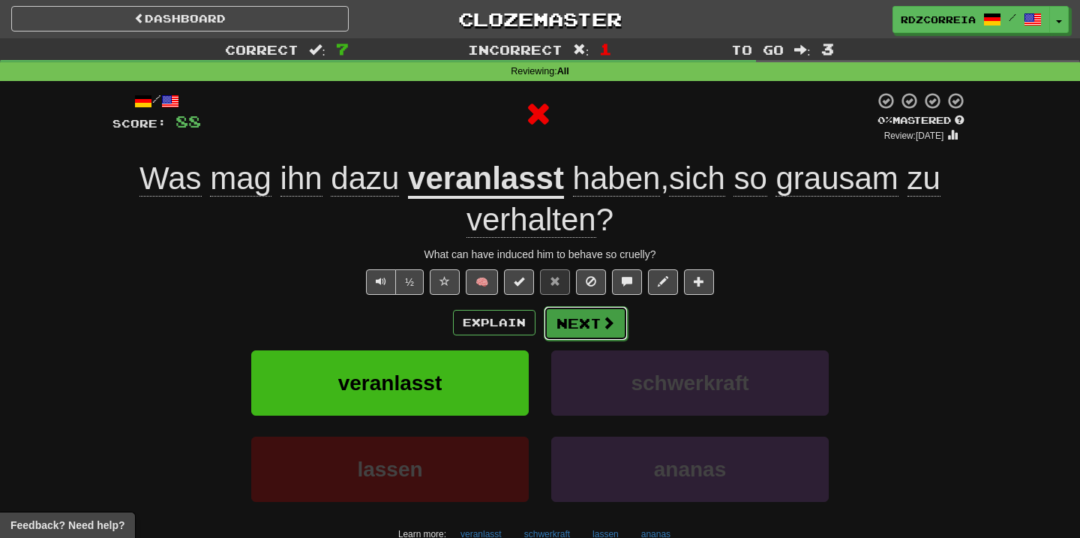
click at [592, 332] on button "Next" at bounding box center [586, 323] width 84 height 35
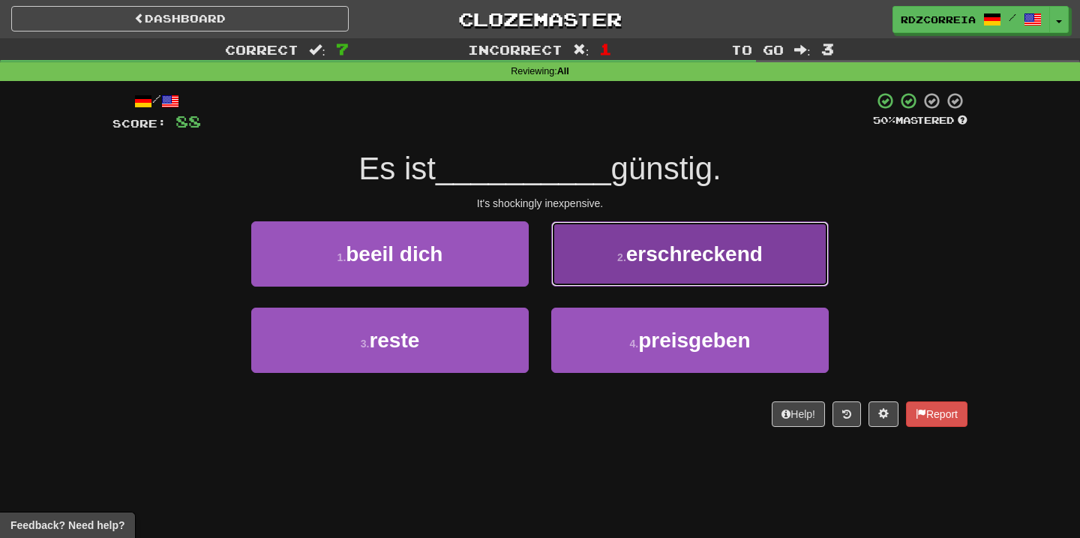
click at [674, 284] on button "2 . erschreckend" at bounding box center [690, 253] width 278 height 65
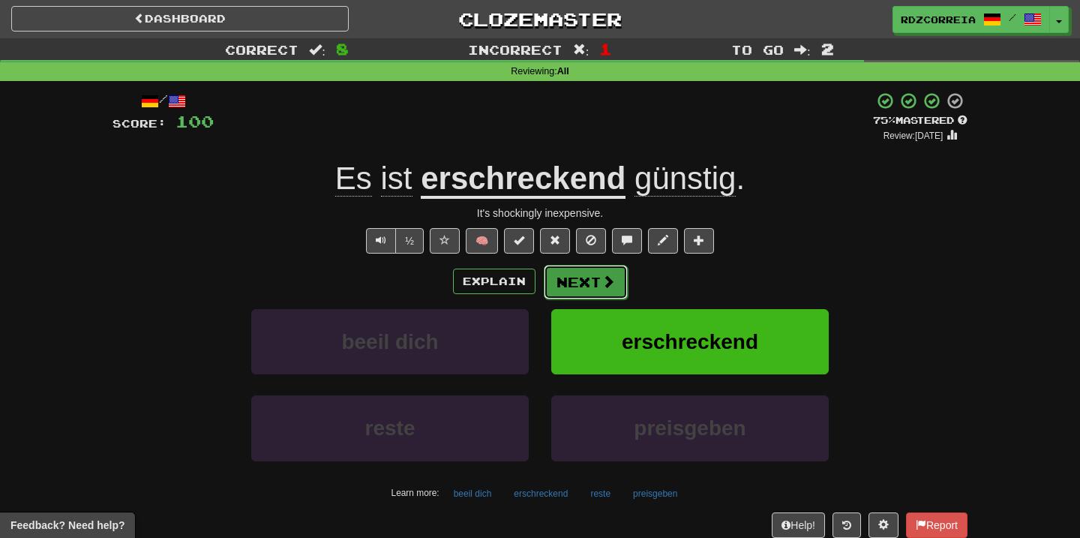
click at [576, 287] on button "Next" at bounding box center [586, 282] width 84 height 35
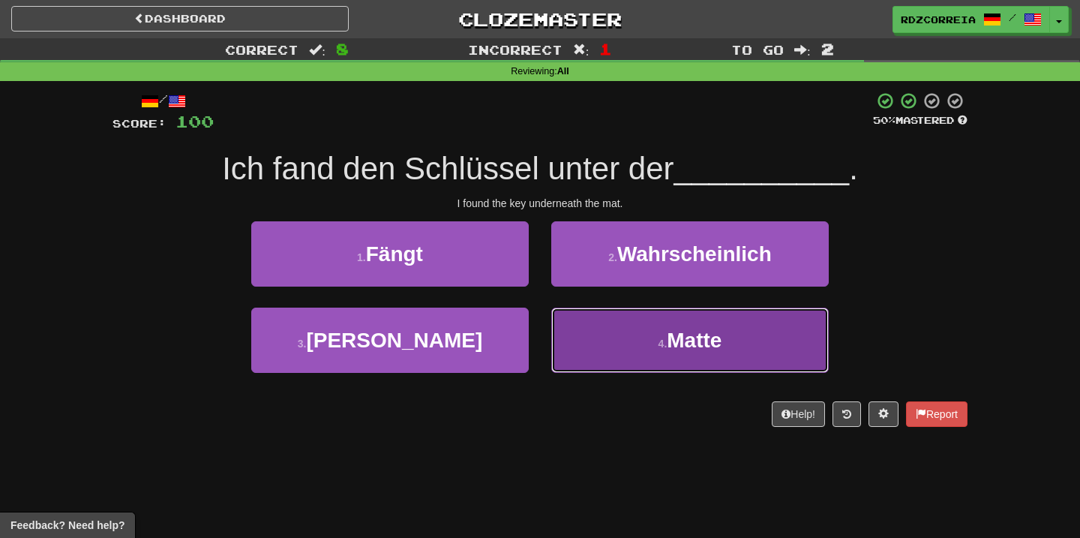
click at [686, 334] on span "Matte" at bounding box center [694, 340] width 55 height 23
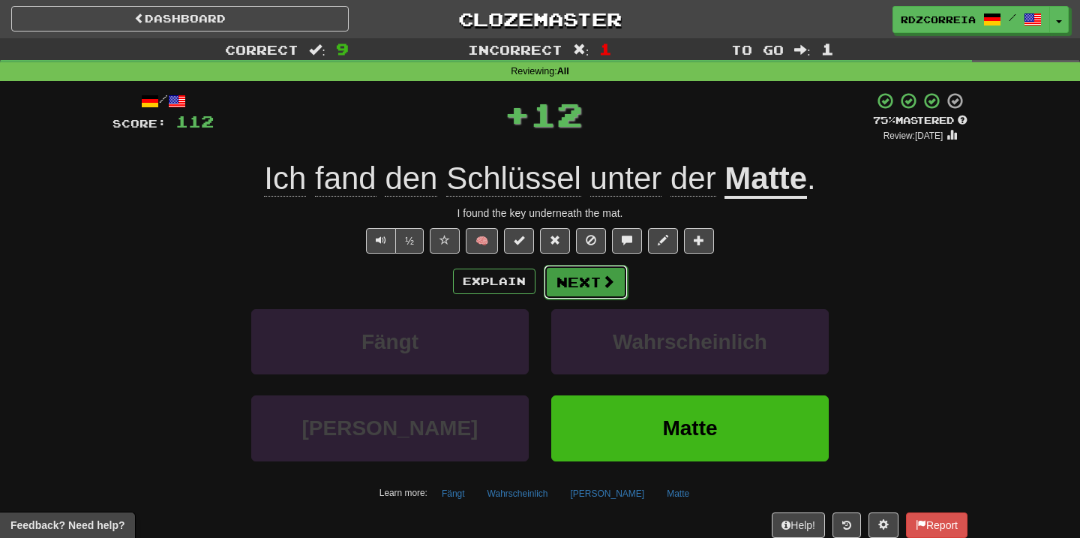
click at [603, 287] on span at bounding box center [609, 282] width 14 height 14
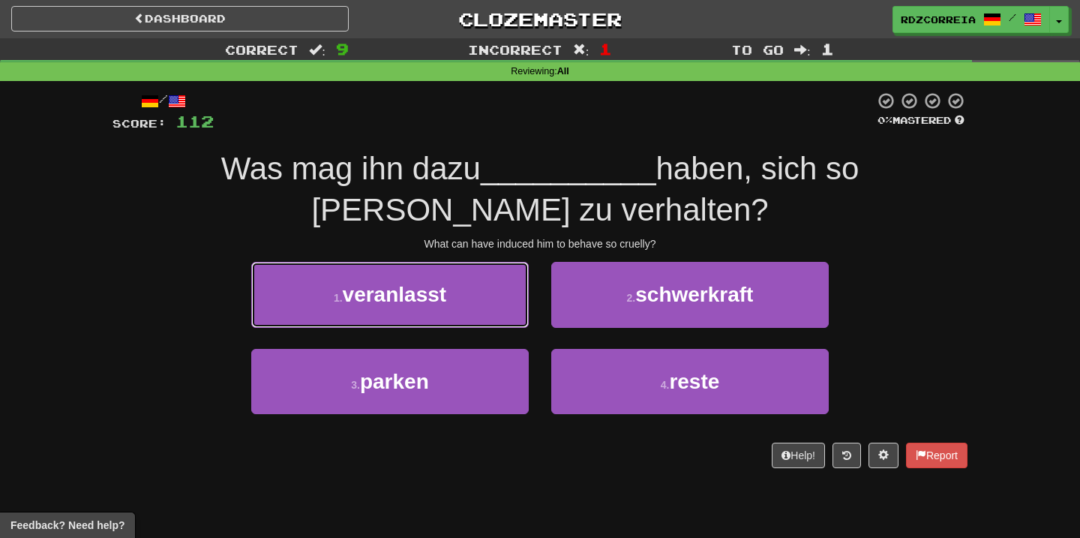
click at [494, 297] on button "1 . veranlasst" at bounding box center [390, 294] width 278 height 65
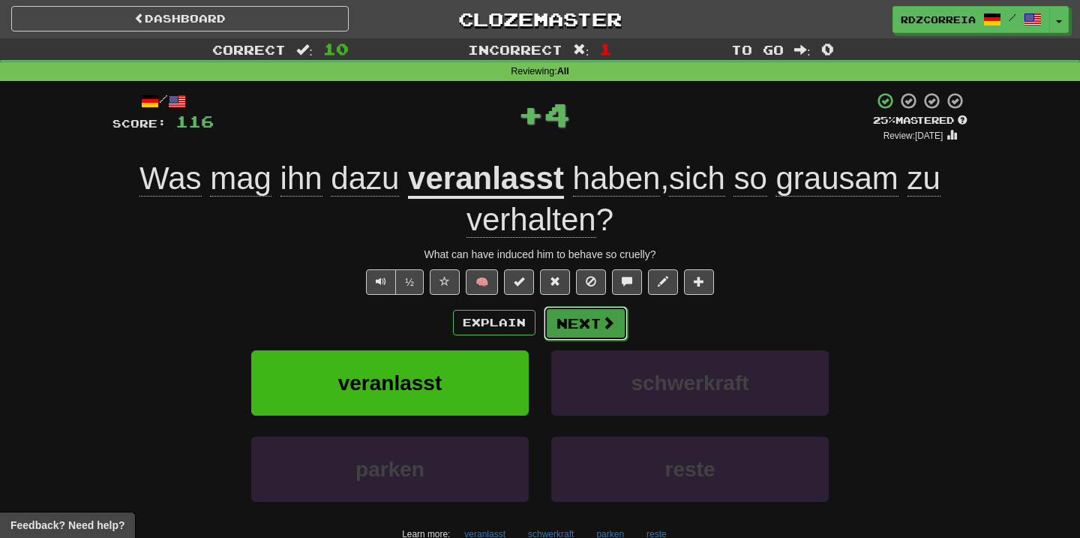
click at [573, 329] on button "Next" at bounding box center [586, 323] width 84 height 35
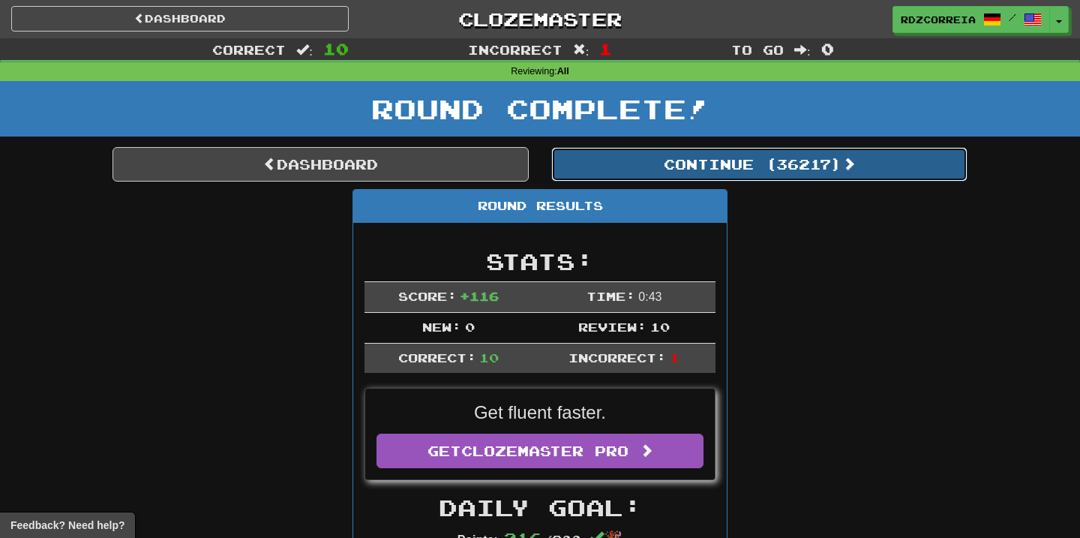
click at [750, 177] on button "Continue ( 36217 )" at bounding box center [759, 164] width 416 height 35
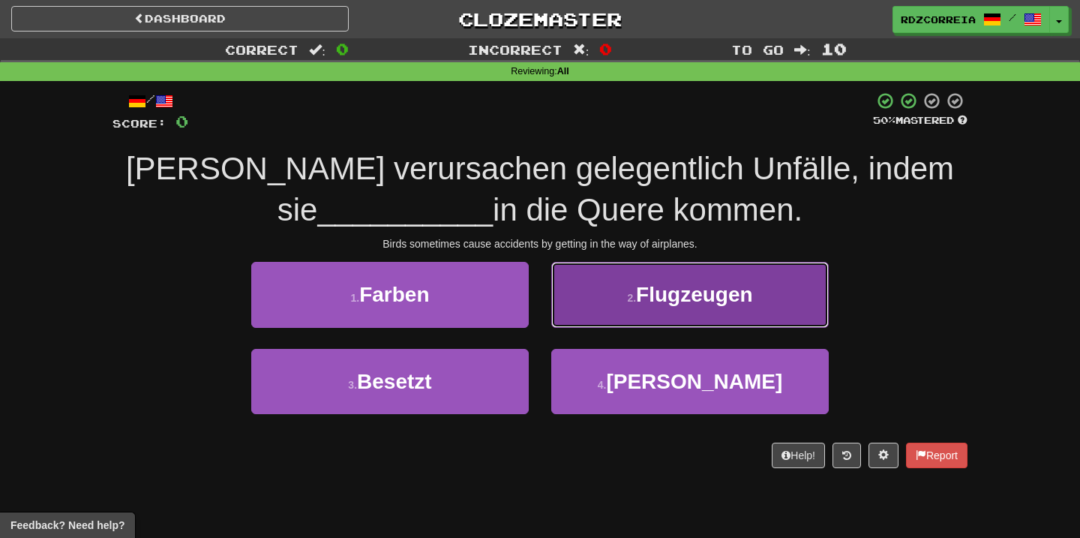
click at [703, 283] on span "Flugzeugen" at bounding box center [694, 294] width 117 height 23
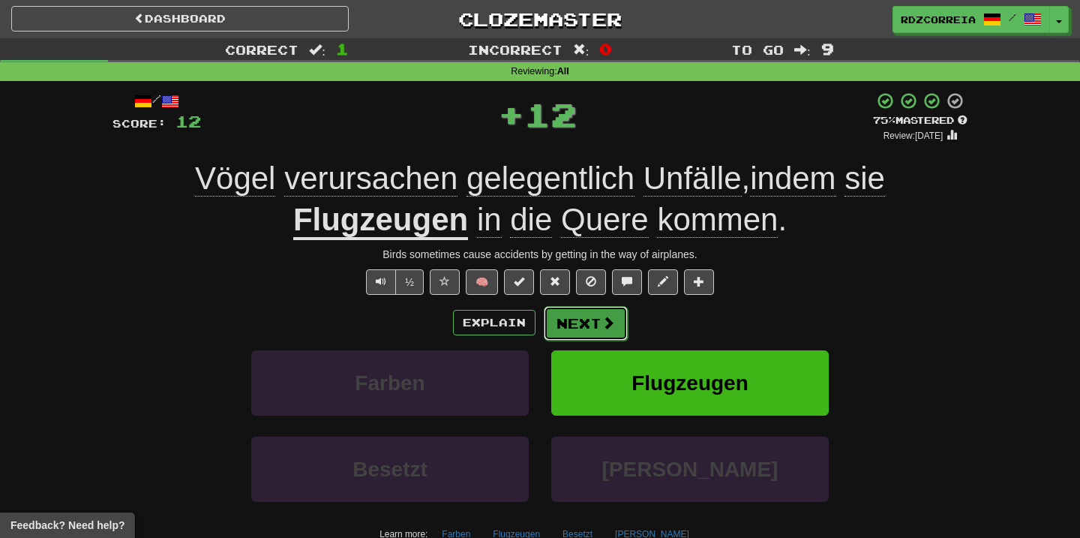
click at [592, 326] on button "Next" at bounding box center [586, 323] width 84 height 35
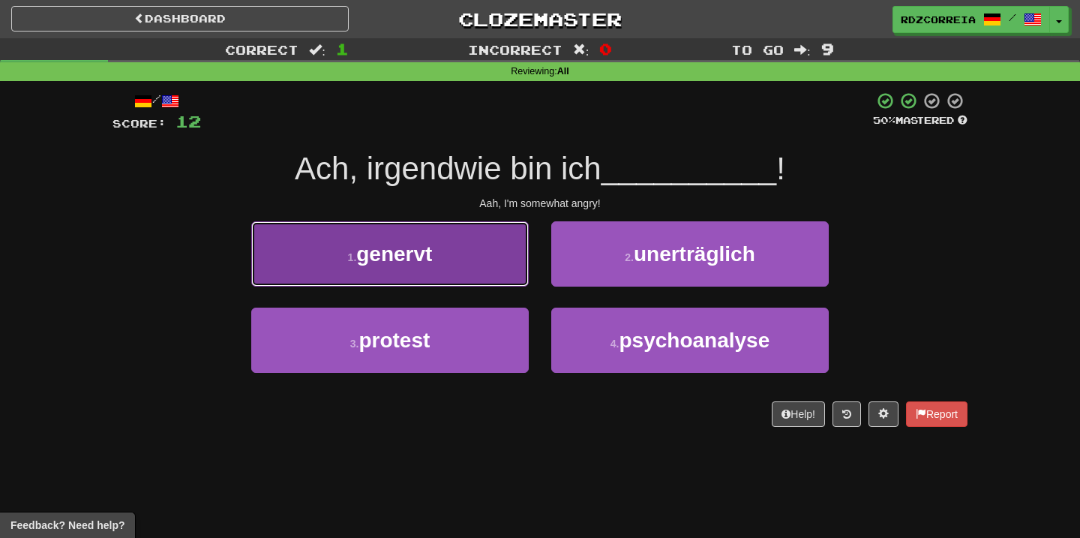
click at [476, 268] on button "1 . genervt" at bounding box center [390, 253] width 278 height 65
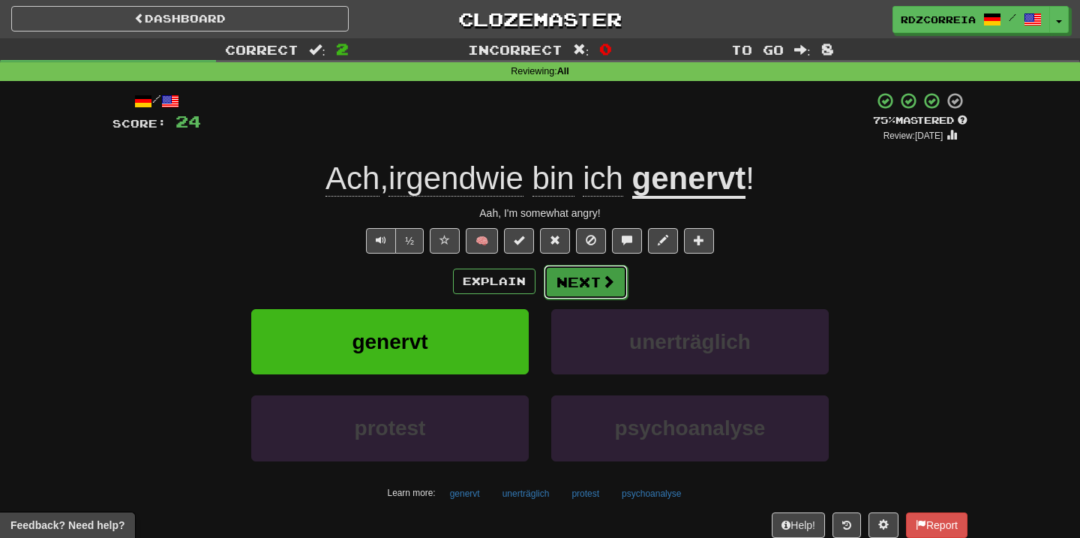
click at [559, 291] on button "Next" at bounding box center [586, 282] width 84 height 35
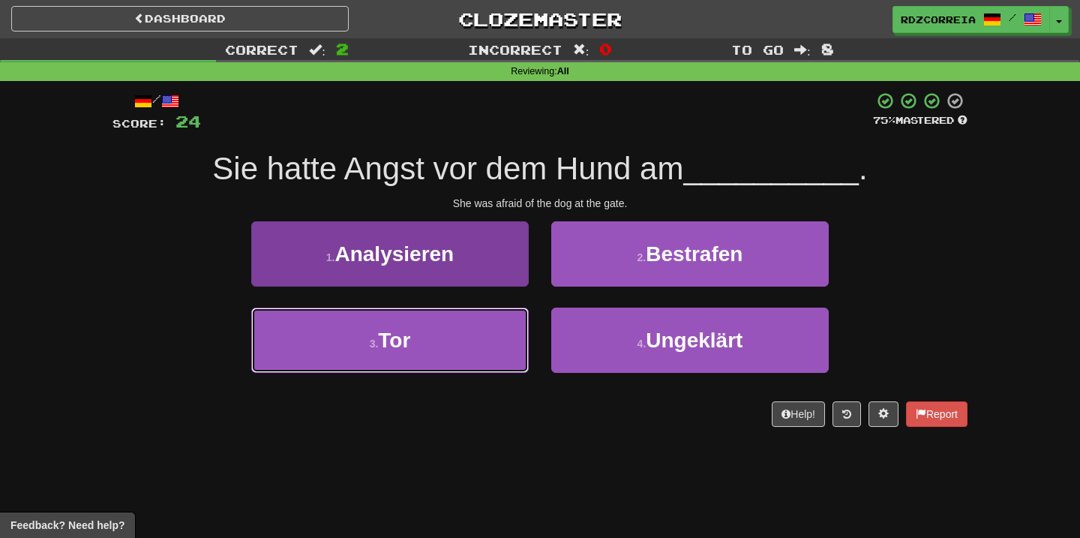
click at [495, 312] on button "3 . Tor" at bounding box center [390, 340] width 278 height 65
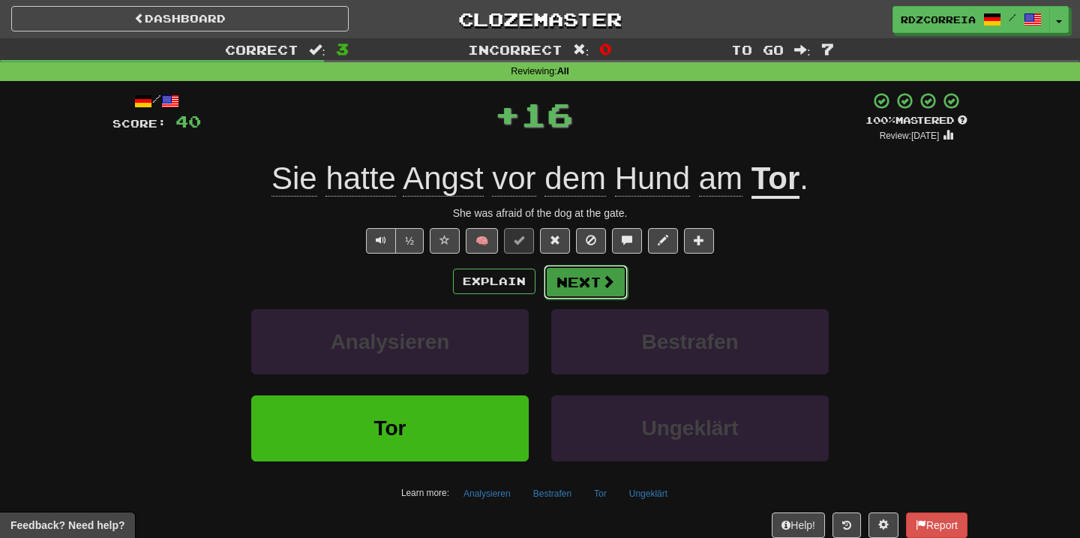
click at [553, 290] on button "Next" at bounding box center [586, 282] width 84 height 35
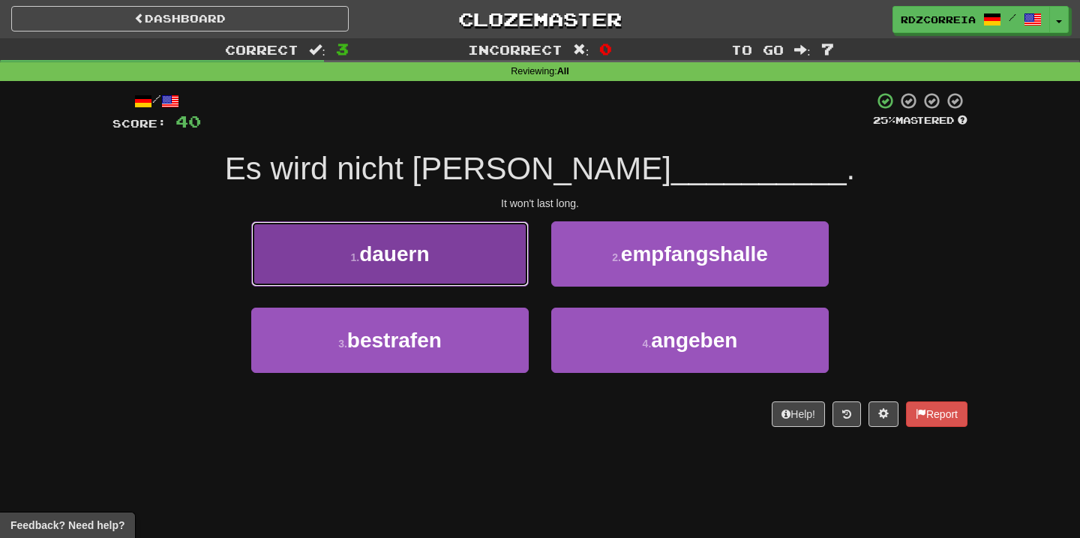
click at [506, 251] on button "1 . dauern" at bounding box center [390, 253] width 278 height 65
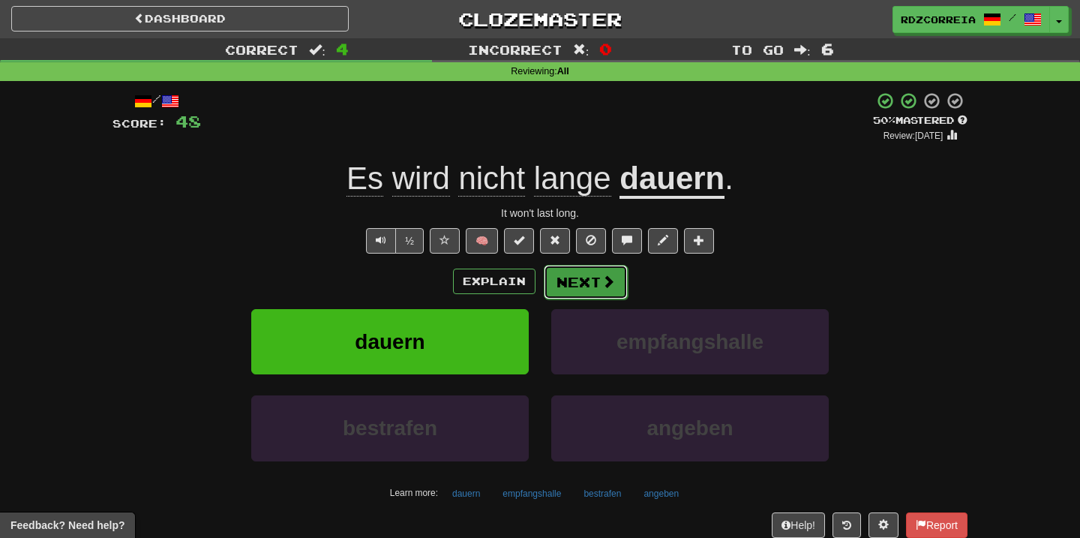
click at [585, 277] on button "Next" at bounding box center [586, 282] width 84 height 35
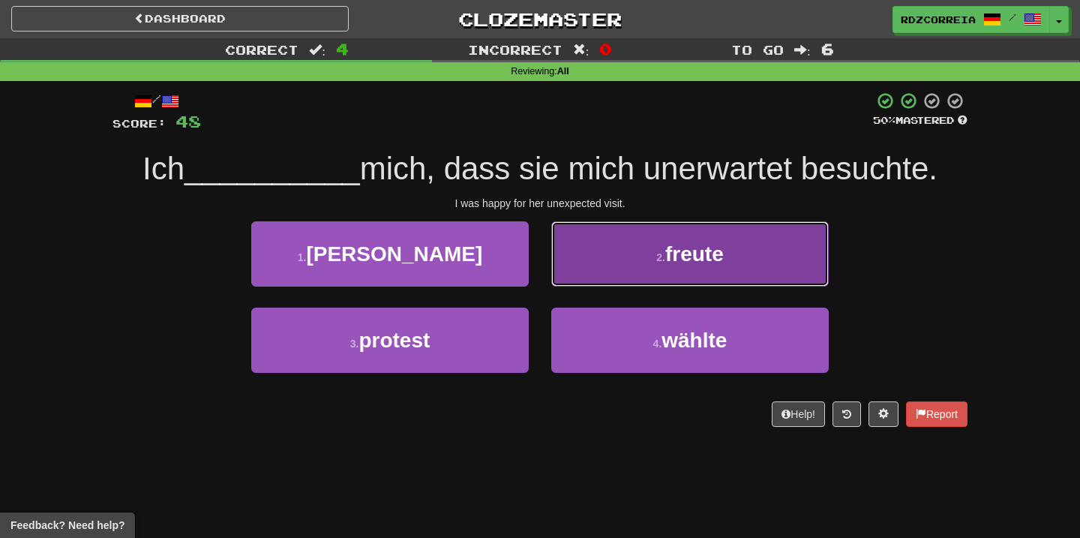
click at [668, 266] on button "2 . freute" at bounding box center [690, 253] width 278 height 65
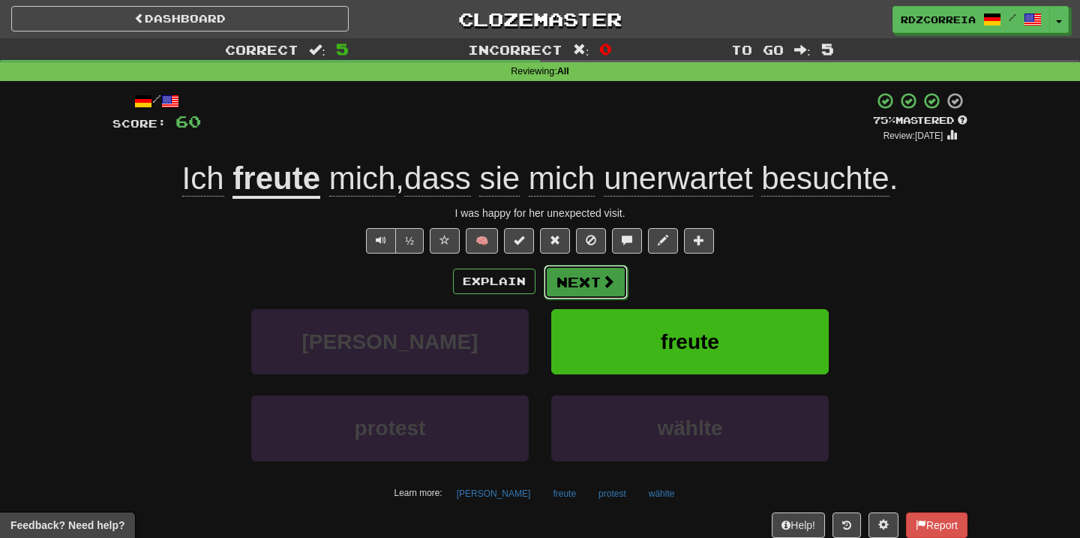
click at [615, 269] on button "Next" at bounding box center [586, 282] width 84 height 35
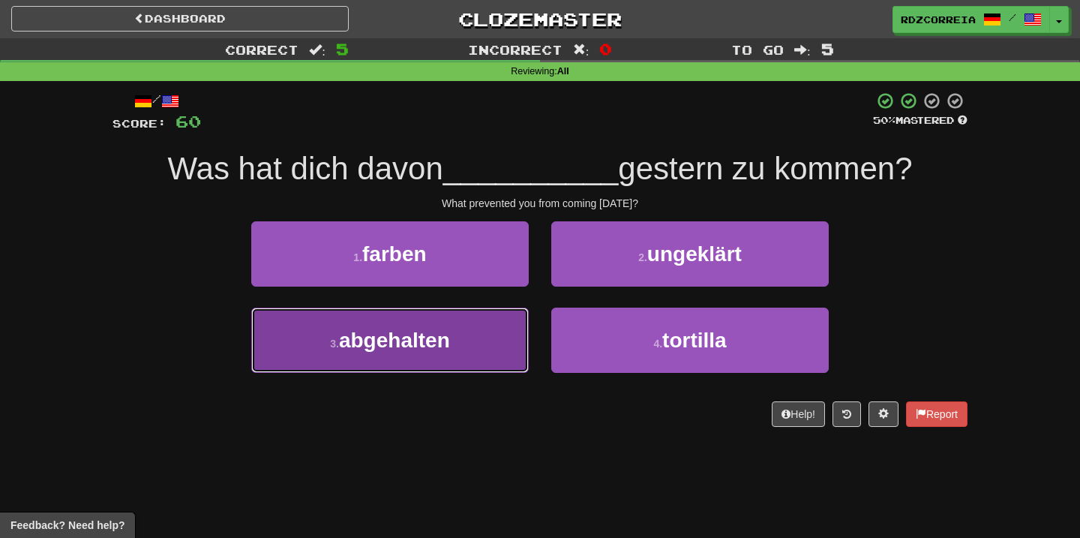
click at [467, 338] on button "3 . abgehalten" at bounding box center [390, 340] width 278 height 65
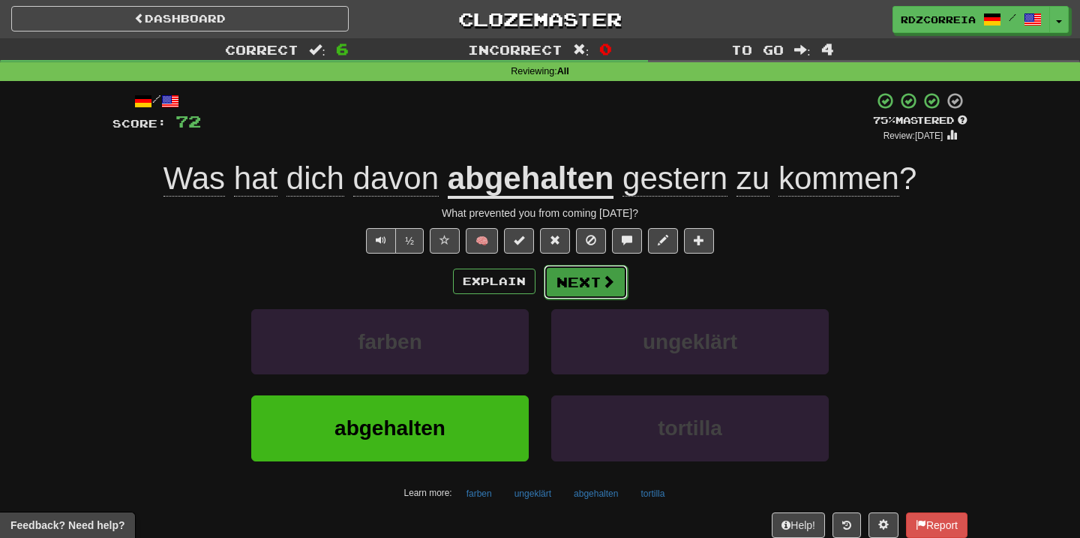
click at [599, 292] on button "Next" at bounding box center [586, 282] width 84 height 35
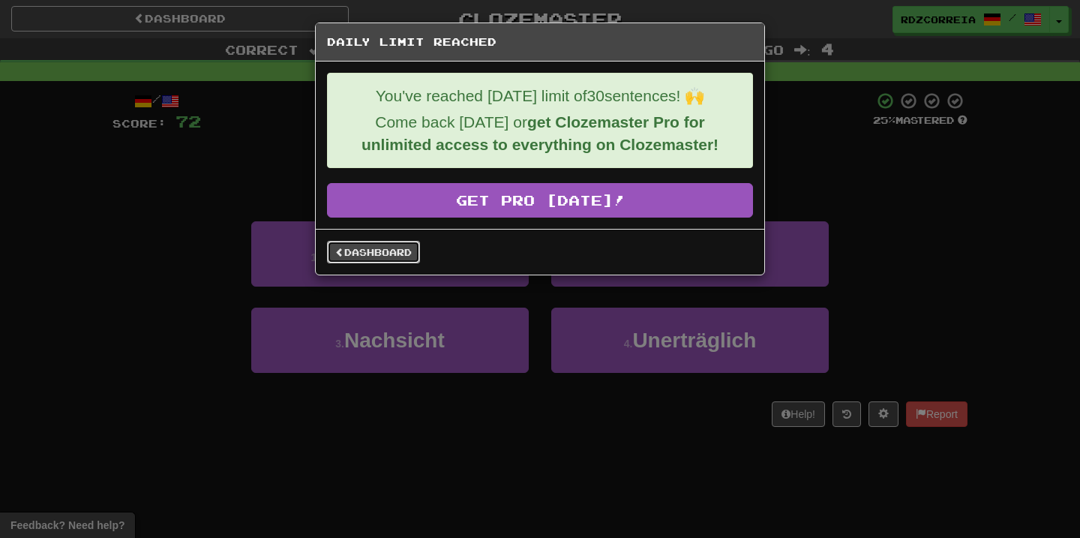
click at [390, 251] on link "Dashboard" at bounding box center [373, 252] width 93 height 23
